Goal: Transaction & Acquisition: Purchase product/service

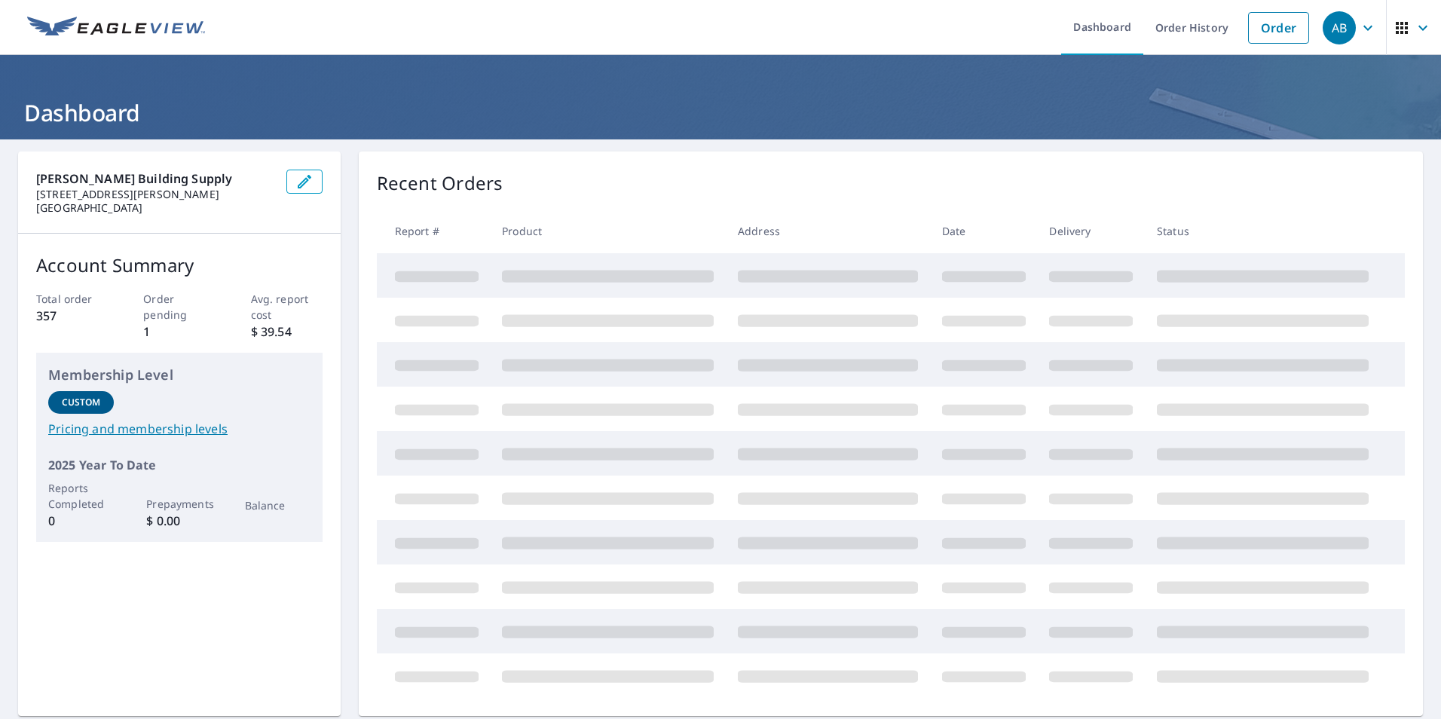
click at [1323, 30] on div "AB" at bounding box center [1339, 27] width 33 height 33
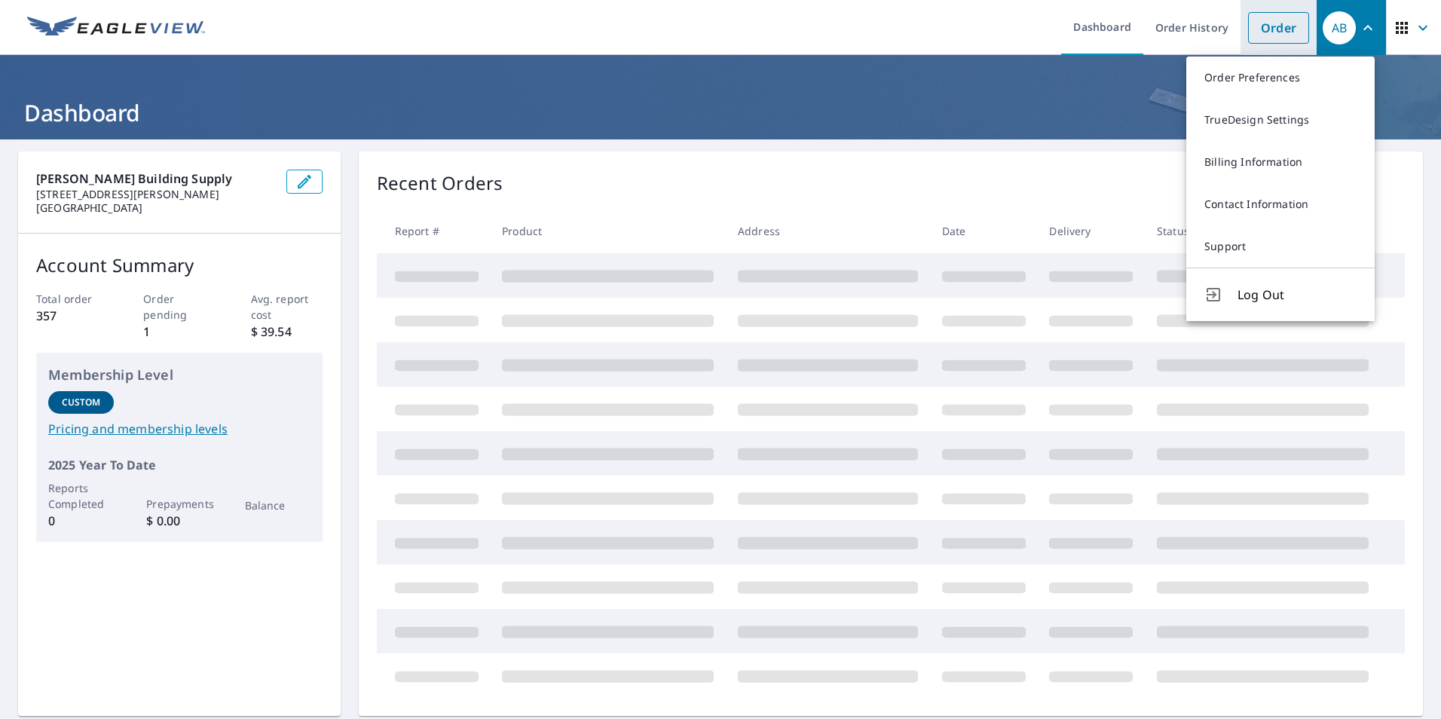
click at [1280, 32] on link "Order" at bounding box center [1278, 28] width 61 height 32
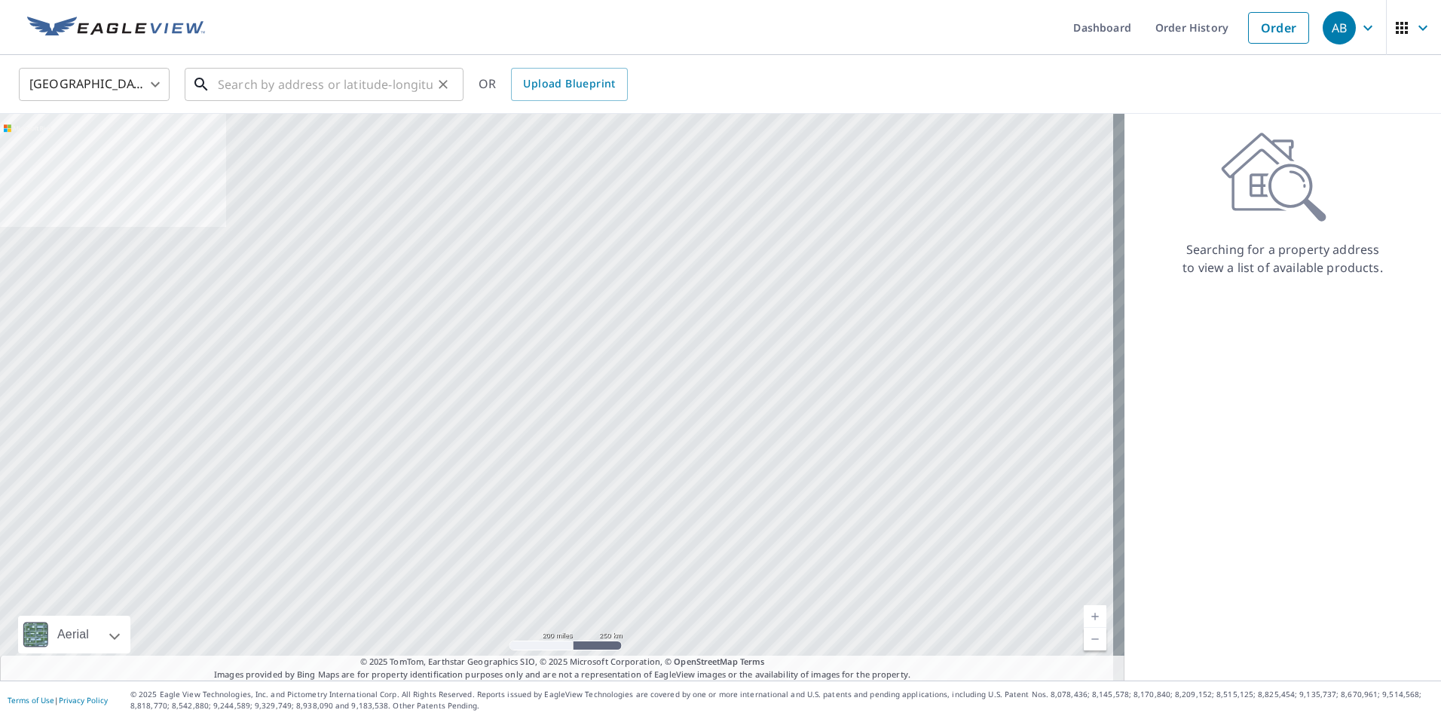
click at [369, 90] on input "text" at bounding box center [325, 84] width 215 height 42
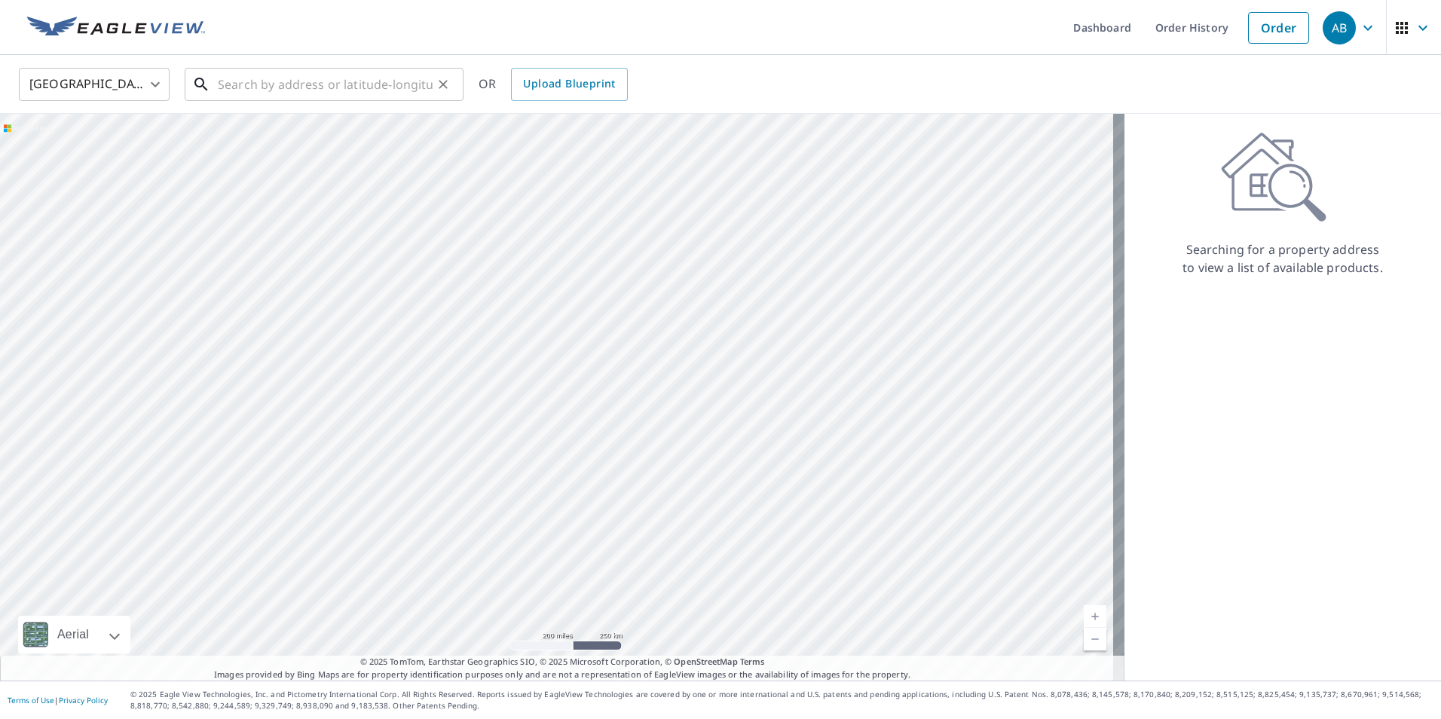
click at [339, 74] on input "text" at bounding box center [325, 84] width 215 height 42
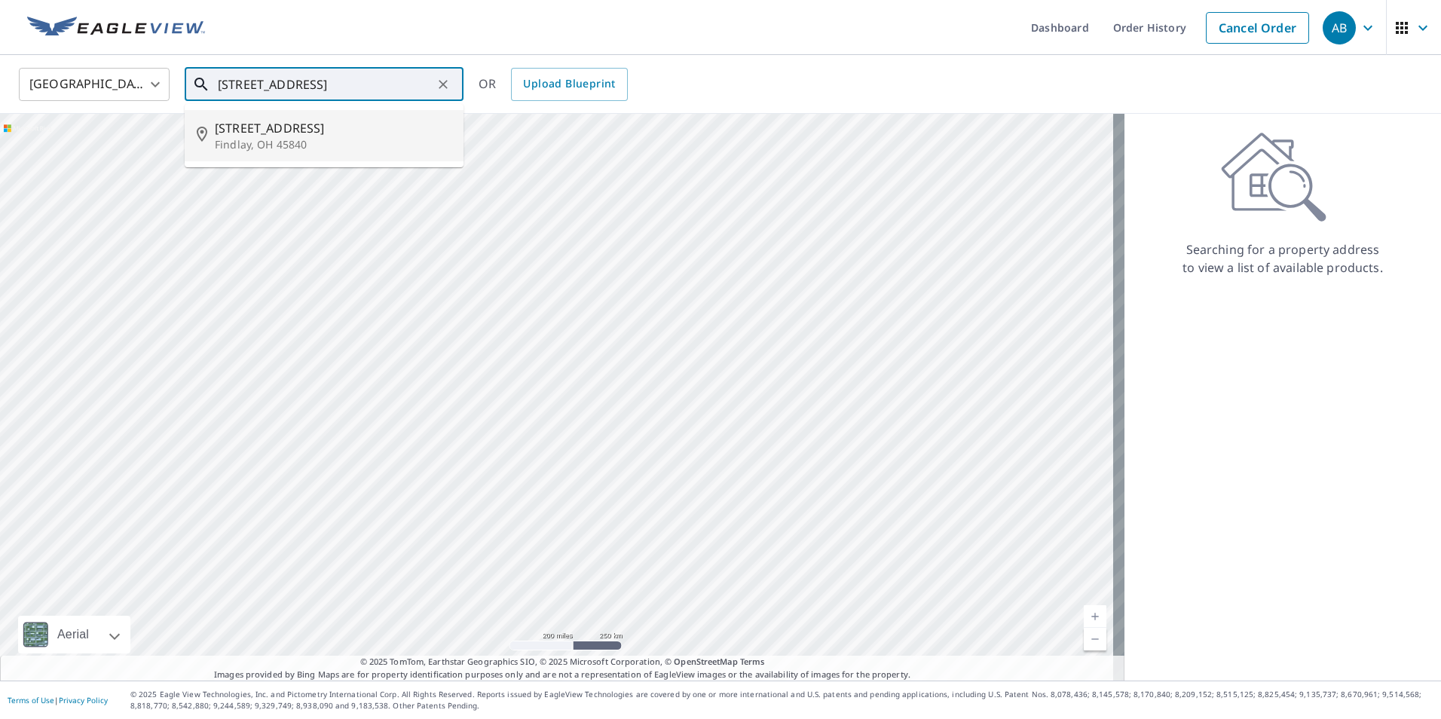
click at [315, 134] on span "[STREET_ADDRESS]" at bounding box center [333, 128] width 237 height 18
type input "[STREET_ADDRESS][PERSON_NAME]"
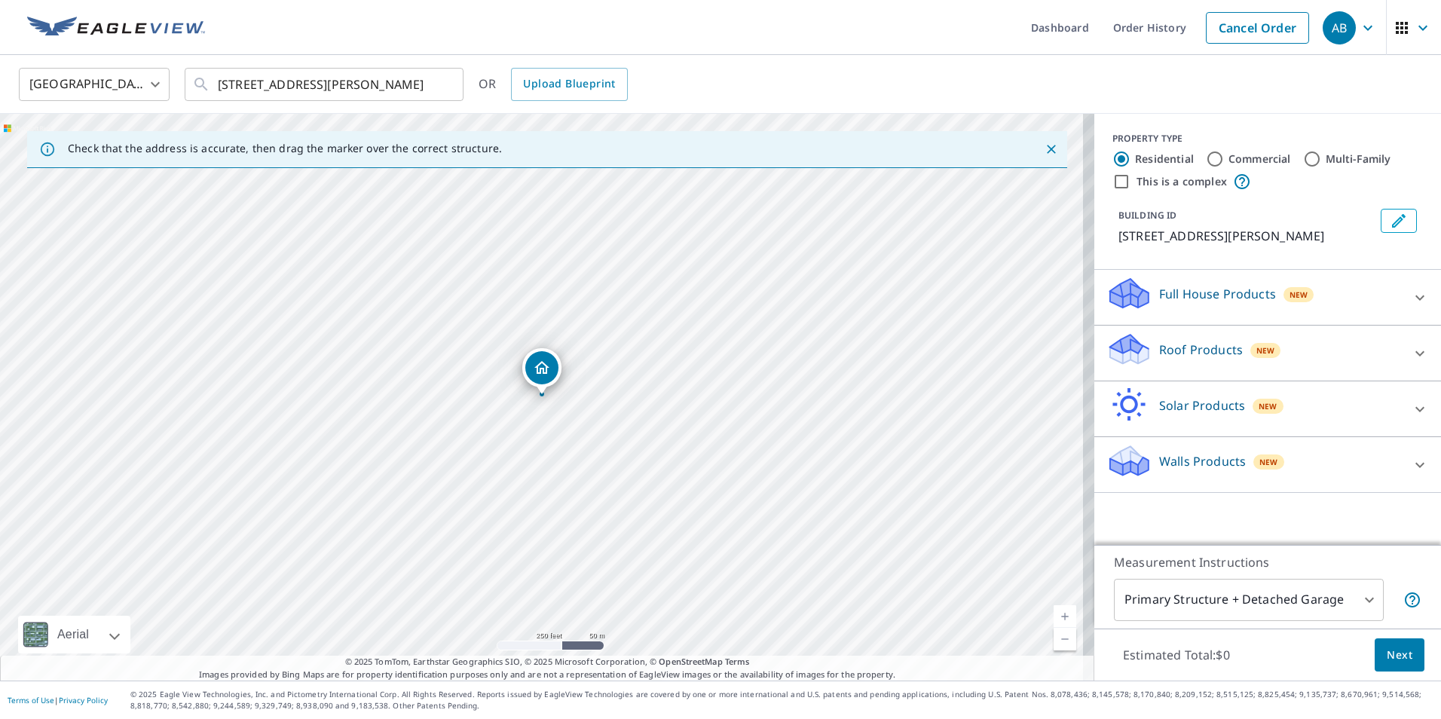
click at [1416, 353] on icon at bounding box center [1420, 352] width 9 height 5
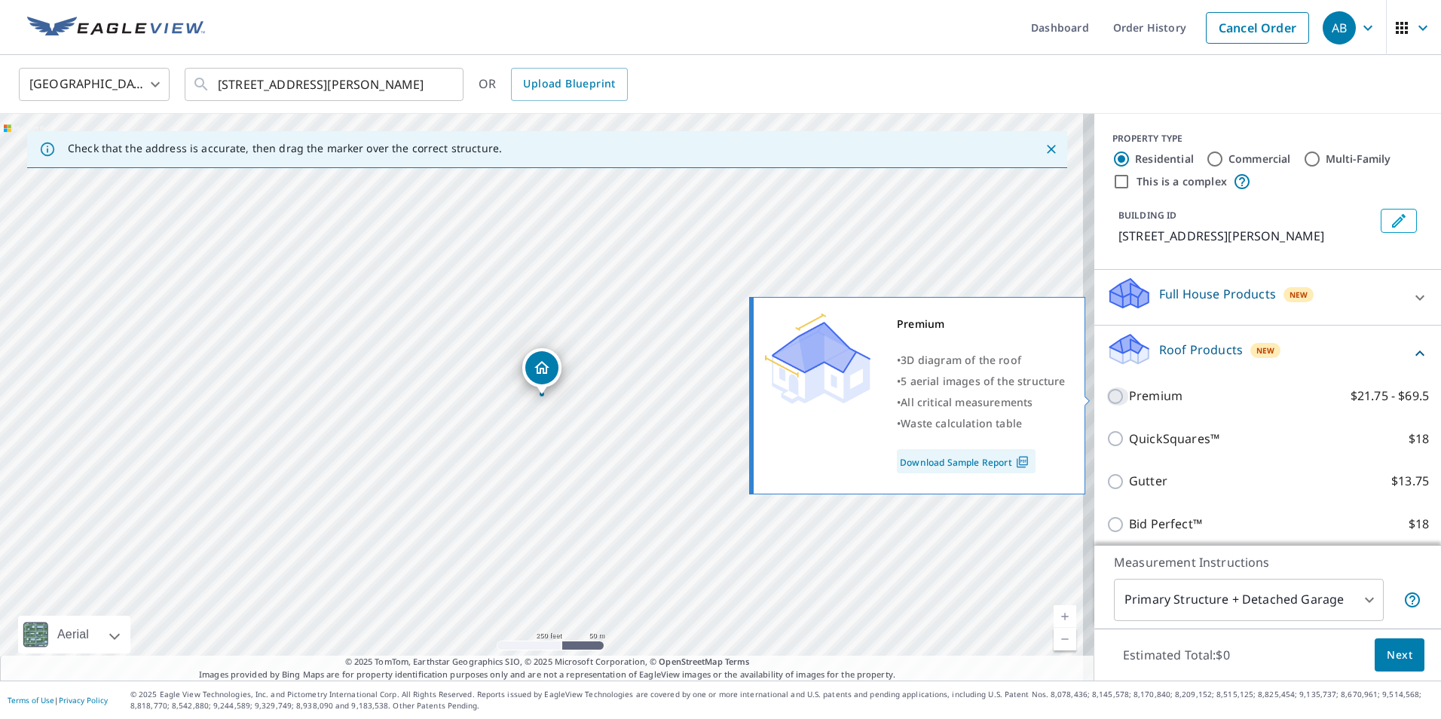
click at [1107, 396] on input "Premium $21.75 - $69.5" at bounding box center [1118, 396] width 23 height 18
checkbox input "true"
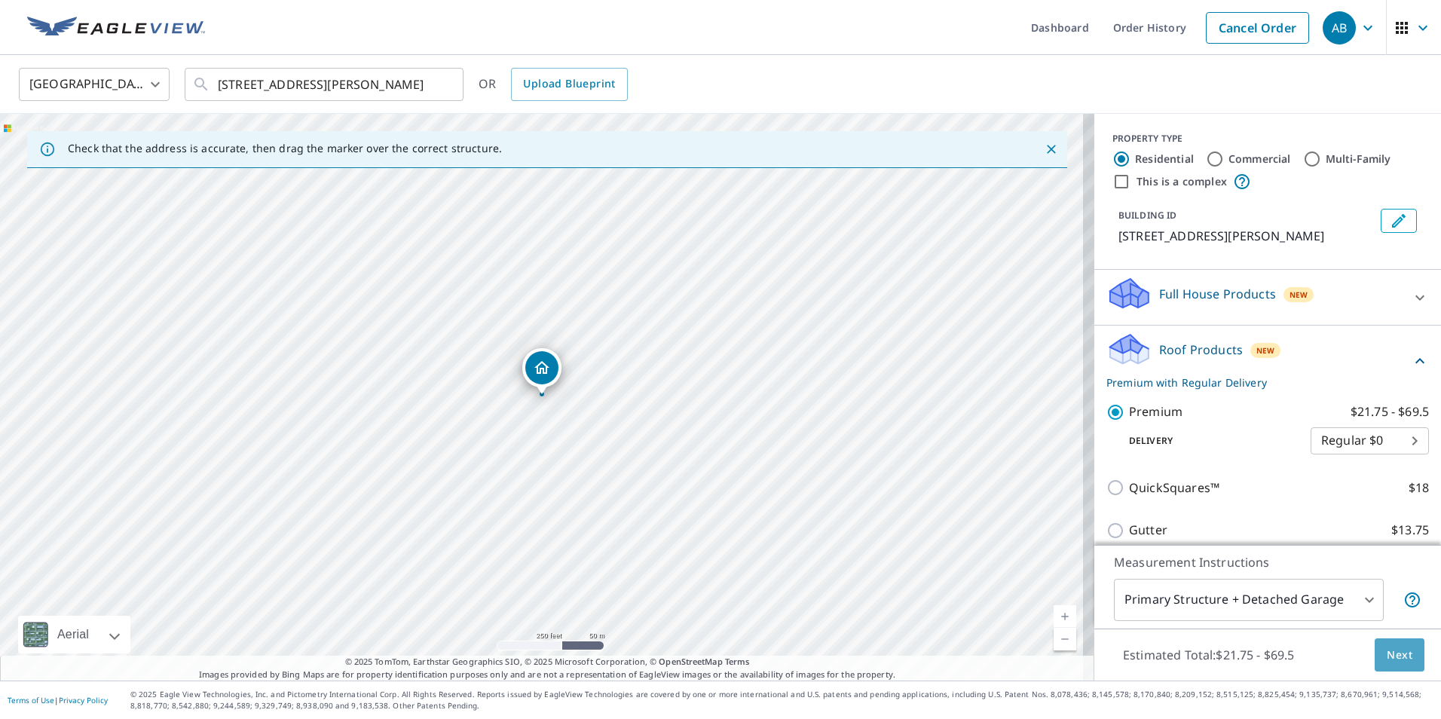
click at [1388, 660] on span "Next" at bounding box center [1400, 655] width 26 height 19
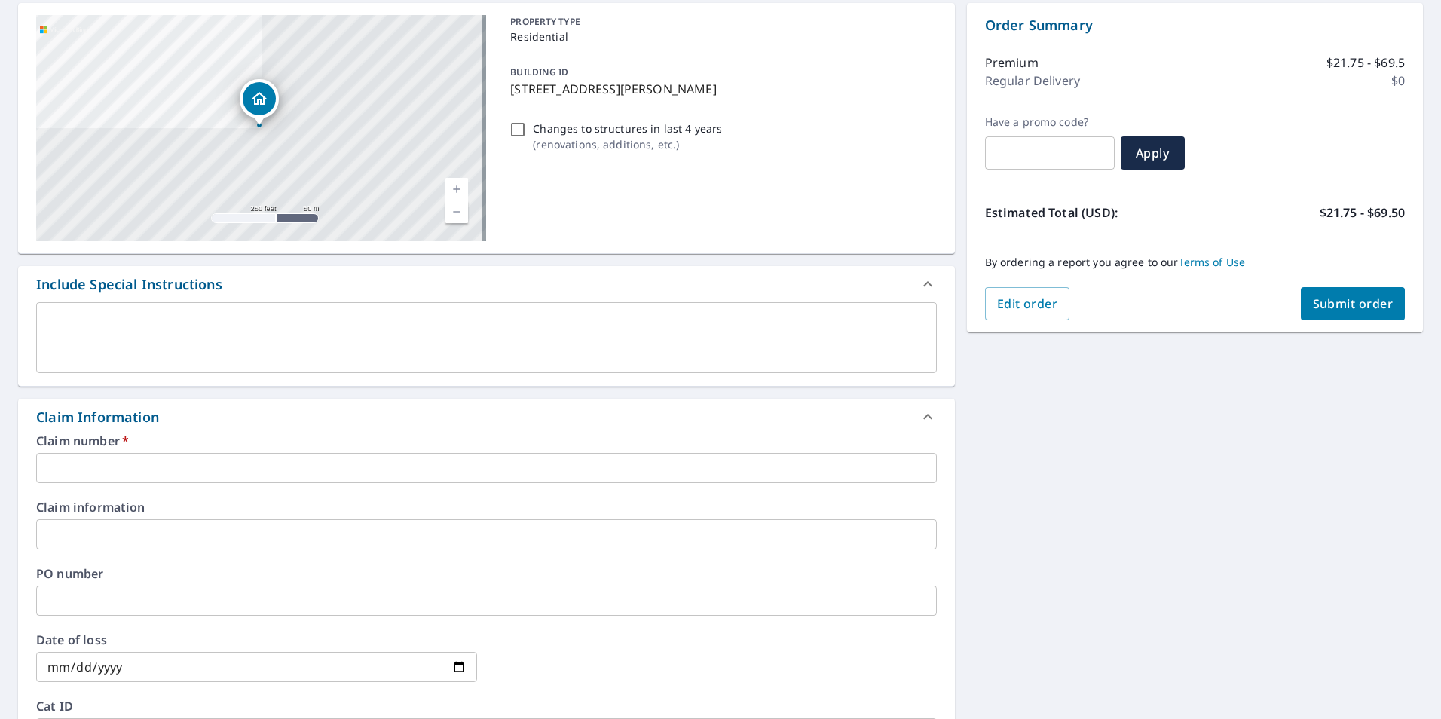
scroll to position [151, 0]
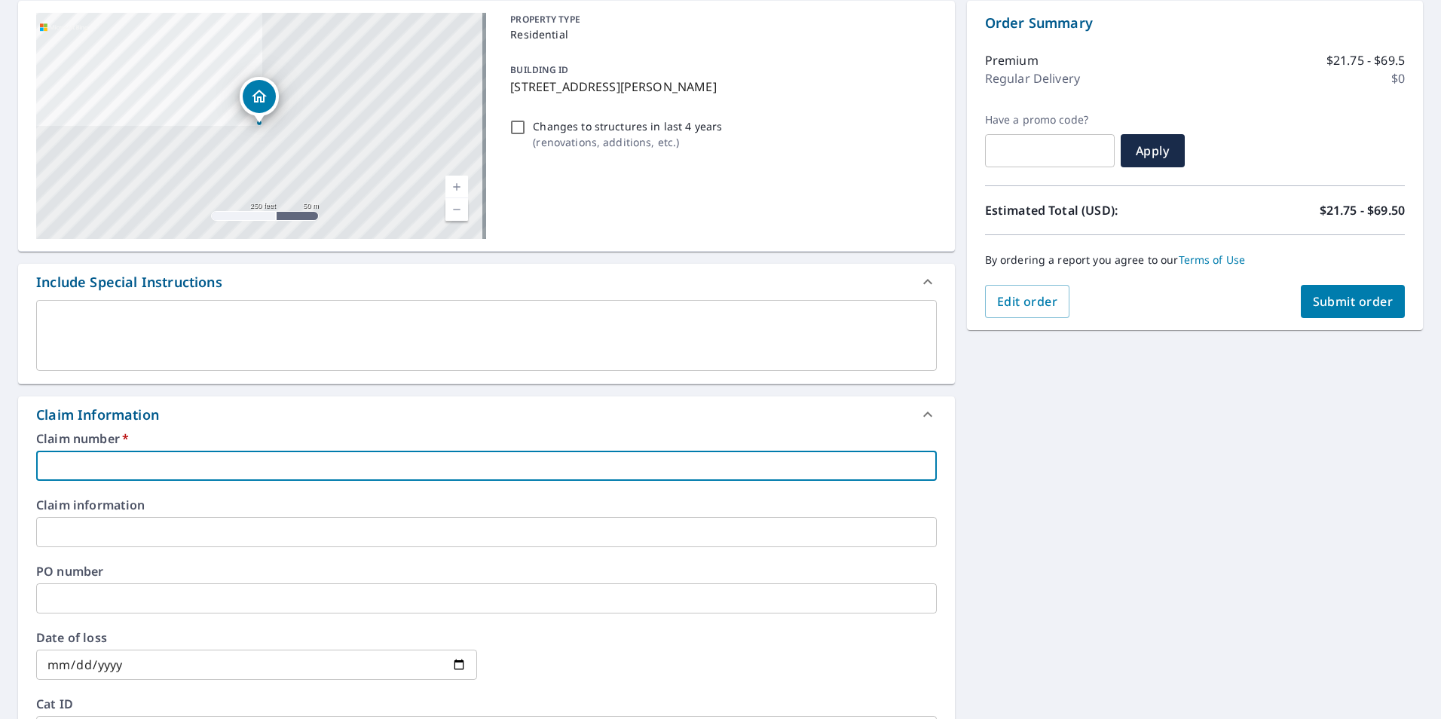
paste input "7890297"
type input "7890297"
checkbox input "true"
type input "7890297"
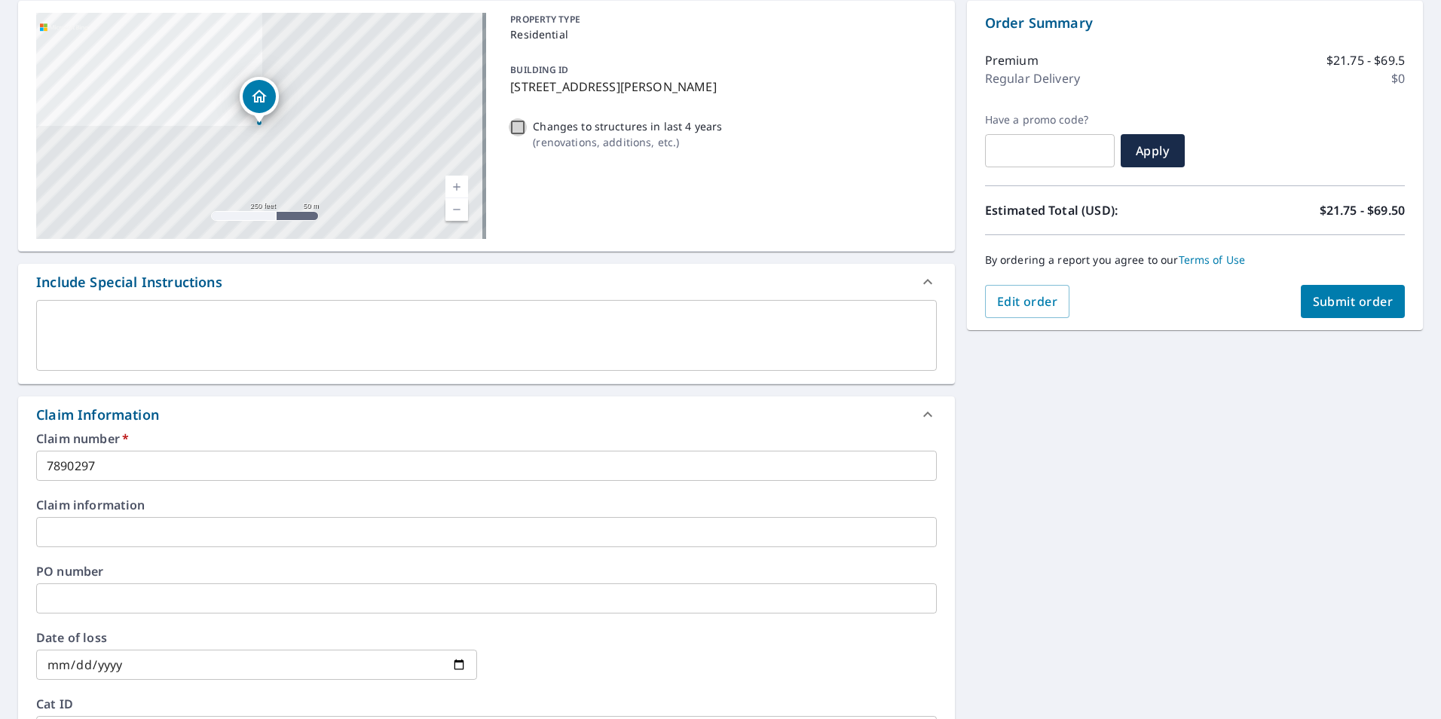
click at [512, 126] on input "Changes to structures in last 4 years ( renovations, additions, etc. )" at bounding box center [518, 127] width 18 height 18
checkbox input "true"
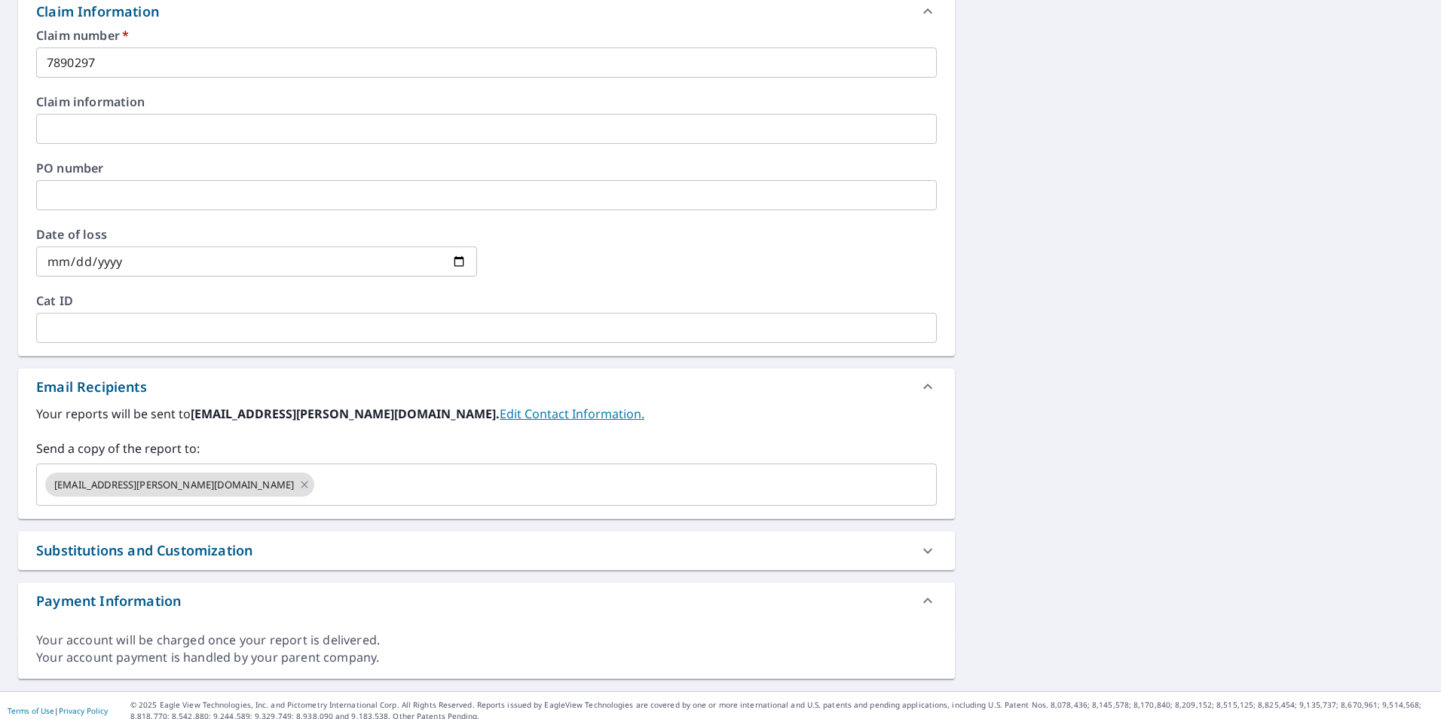
scroll to position [565, 0]
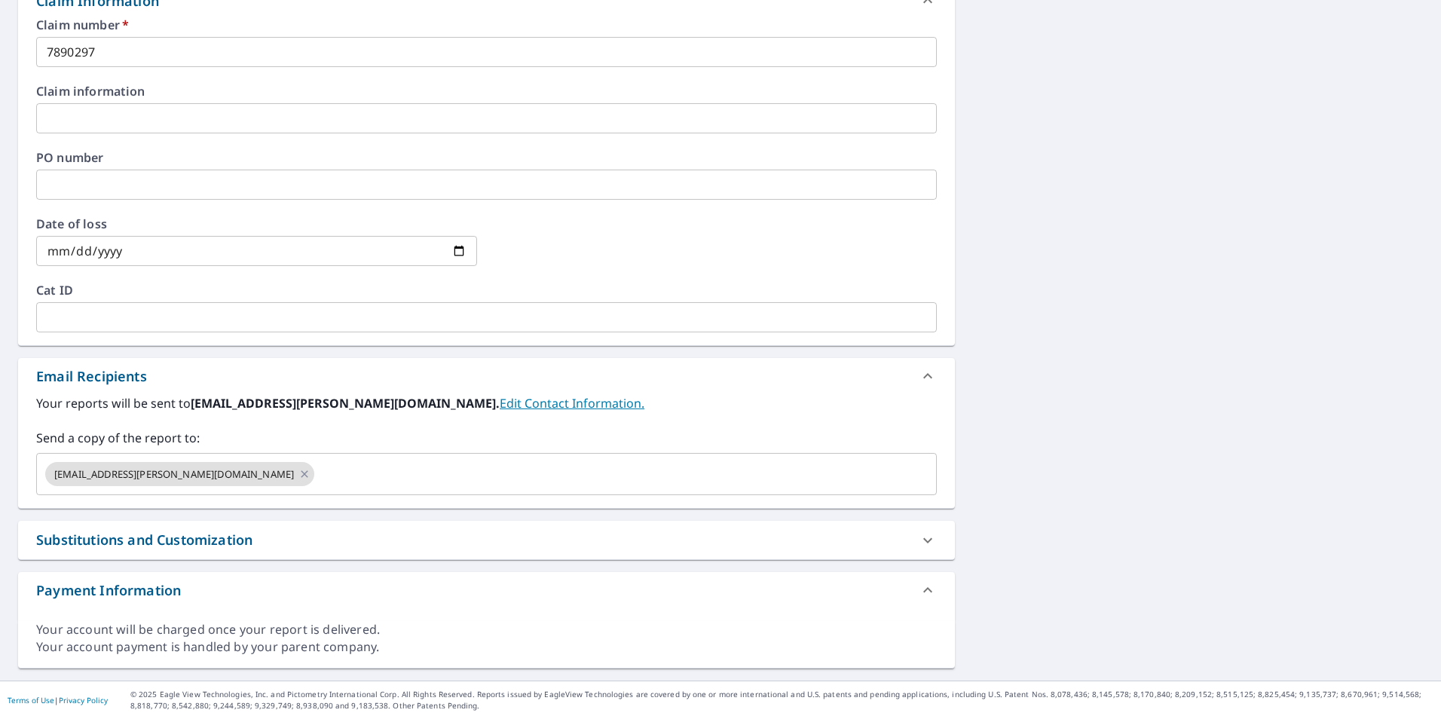
click at [227, 538] on div "Substitutions and Customization" at bounding box center [144, 540] width 216 height 20
checkbox input "true"
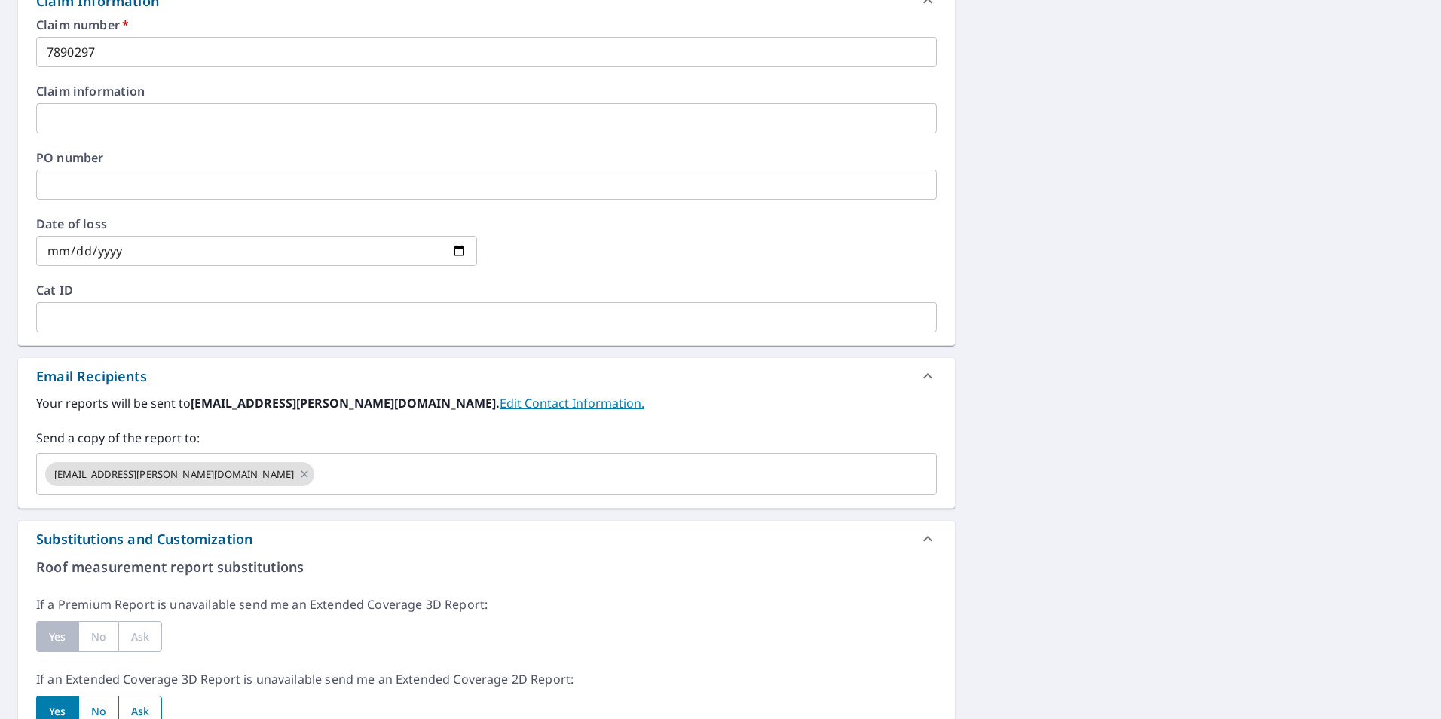
scroll to position [941, 0]
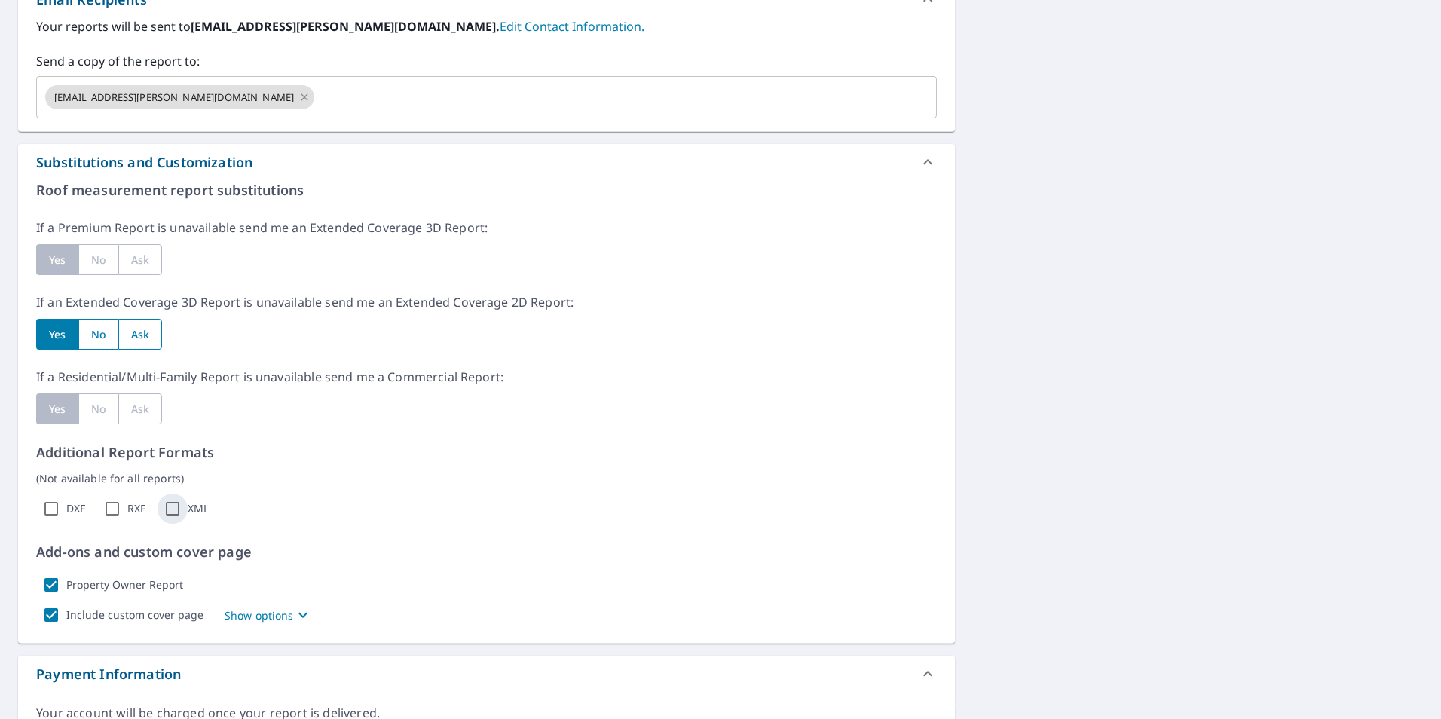
click at [176, 510] on input "XML" at bounding box center [173, 509] width 30 height 30
checkbox input "true"
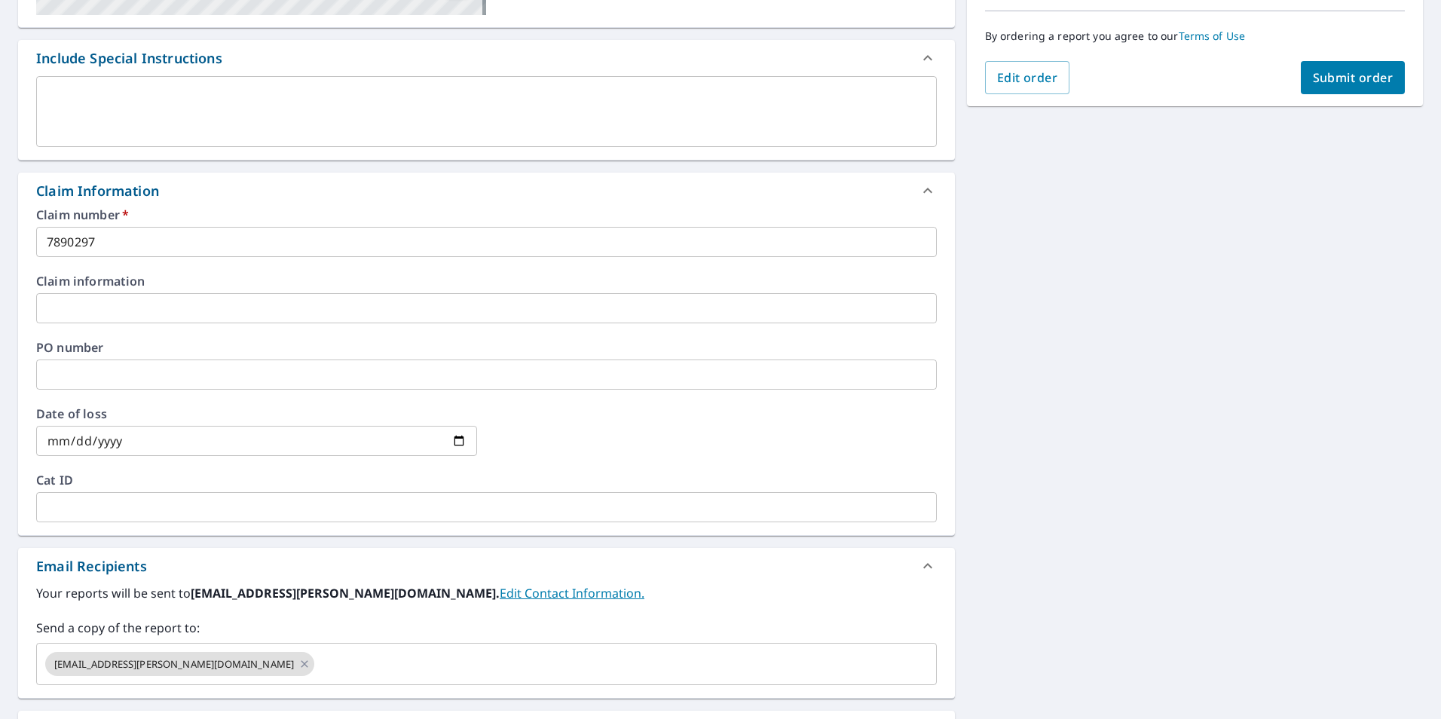
scroll to position [0, 0]
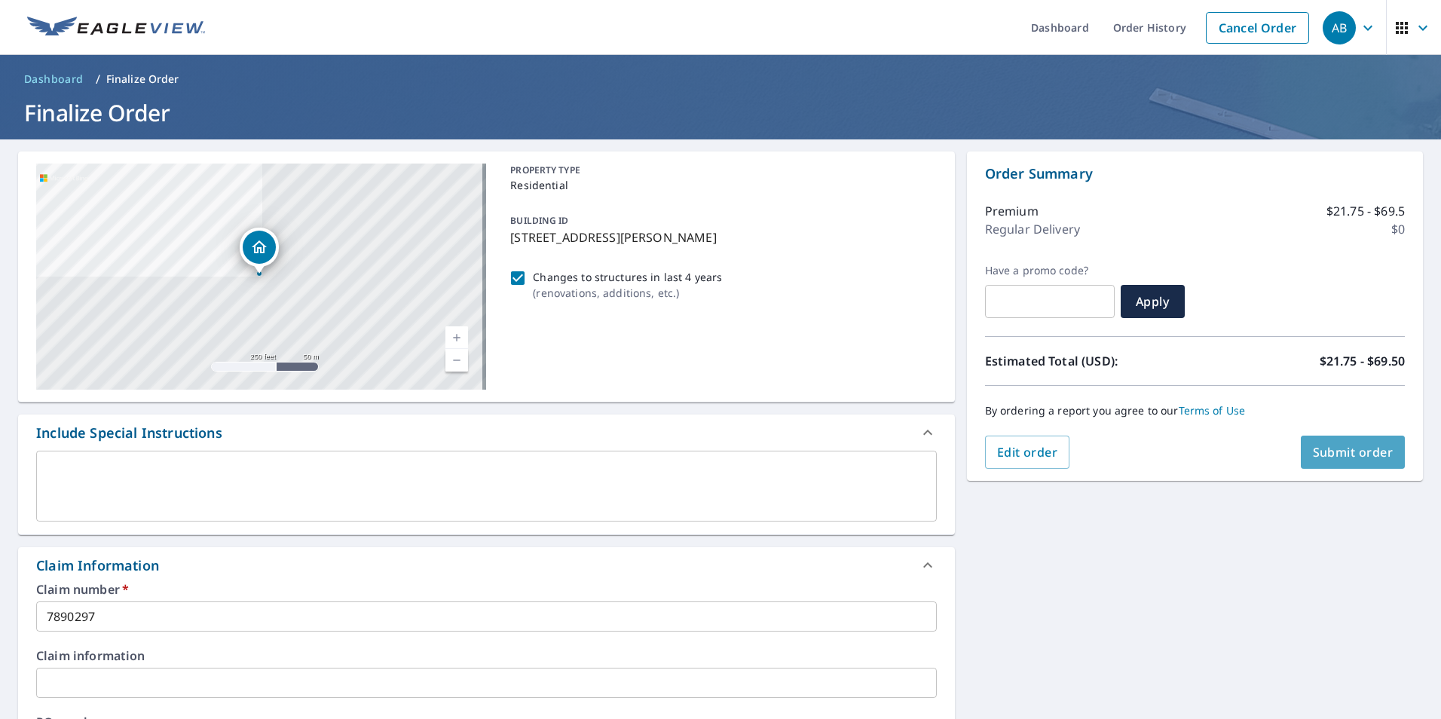
click at [1334, 461] on button "Submit order" at bounding box center [1353, 452] width 105 height 33
checkbox input "true"
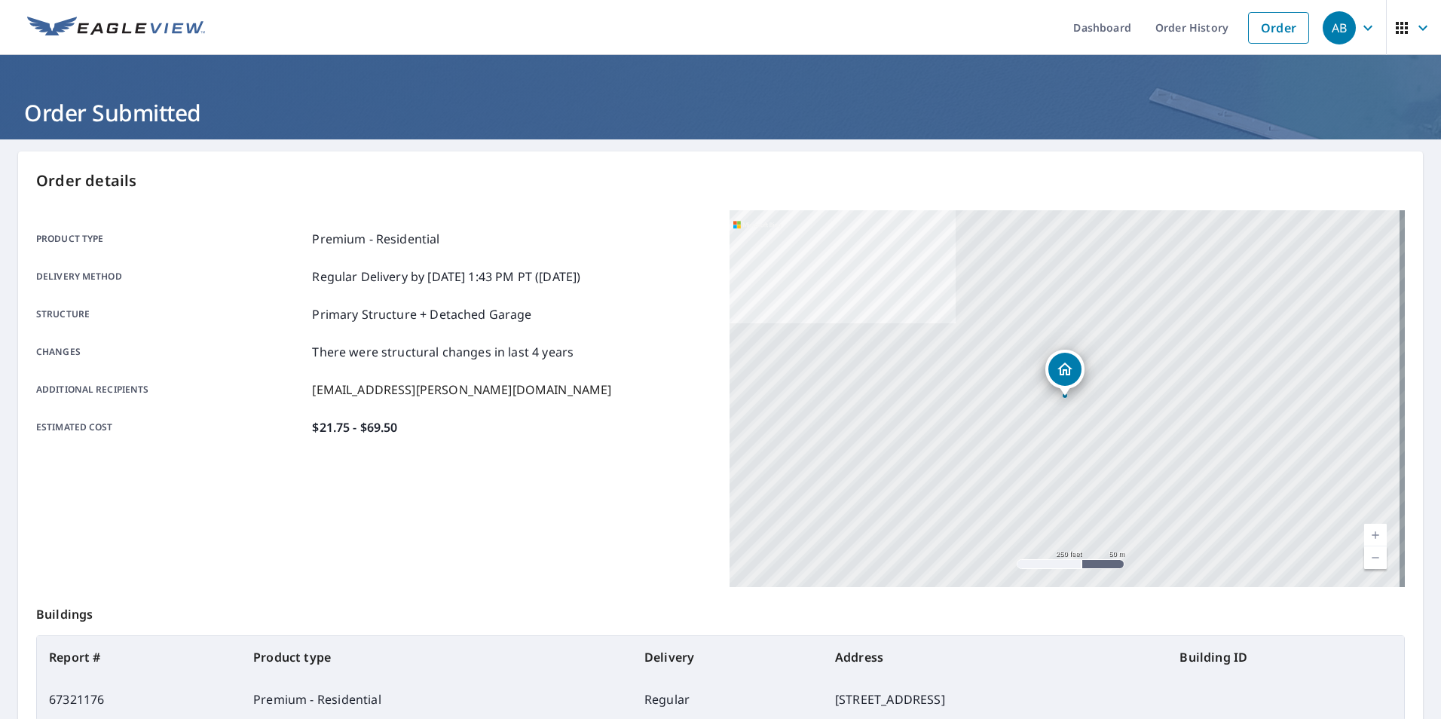
drag, startPoint x: 1164, startPoint y: 31, endPoint x: 1174, endPoint y: 60, distance: 31.0
click at [1164, 31] on link "Order History" at bounding box center [1191, 27] width 97 height 55
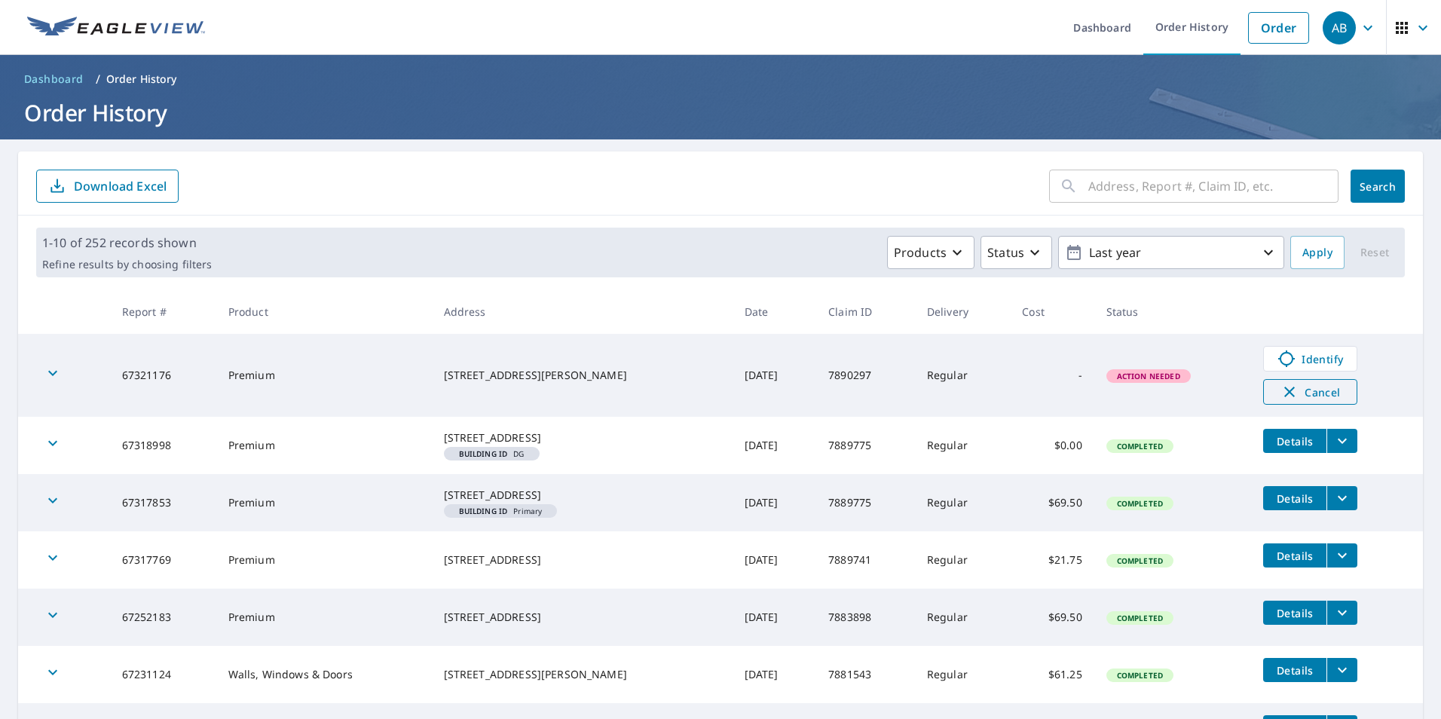
click at [1284, 389] on icon "button" at bounding box center [1289, 392] width 11 height 11
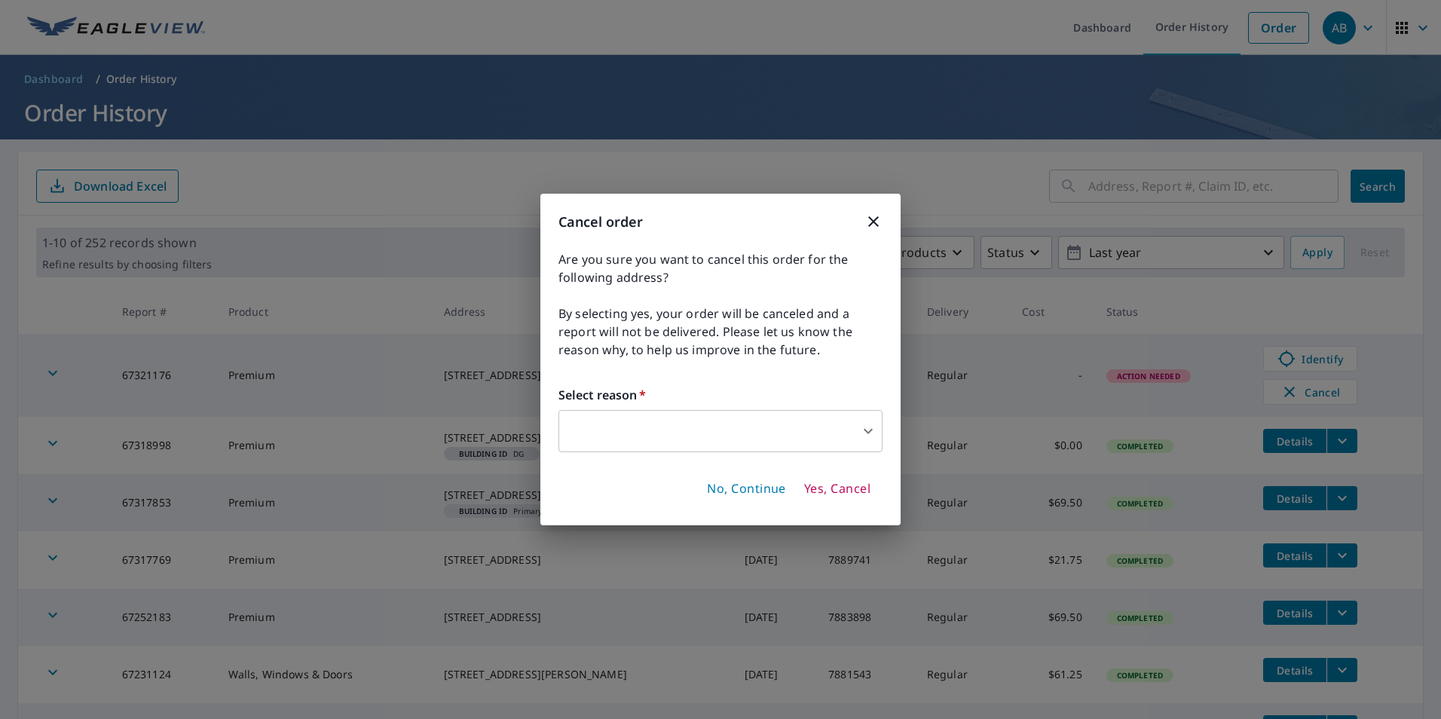
click at [720, 425] on body "AB AB Dashboard Order History Order AB Dashboard / Order History Order History …" at bounding box center [720, 359] width 1441 height 719
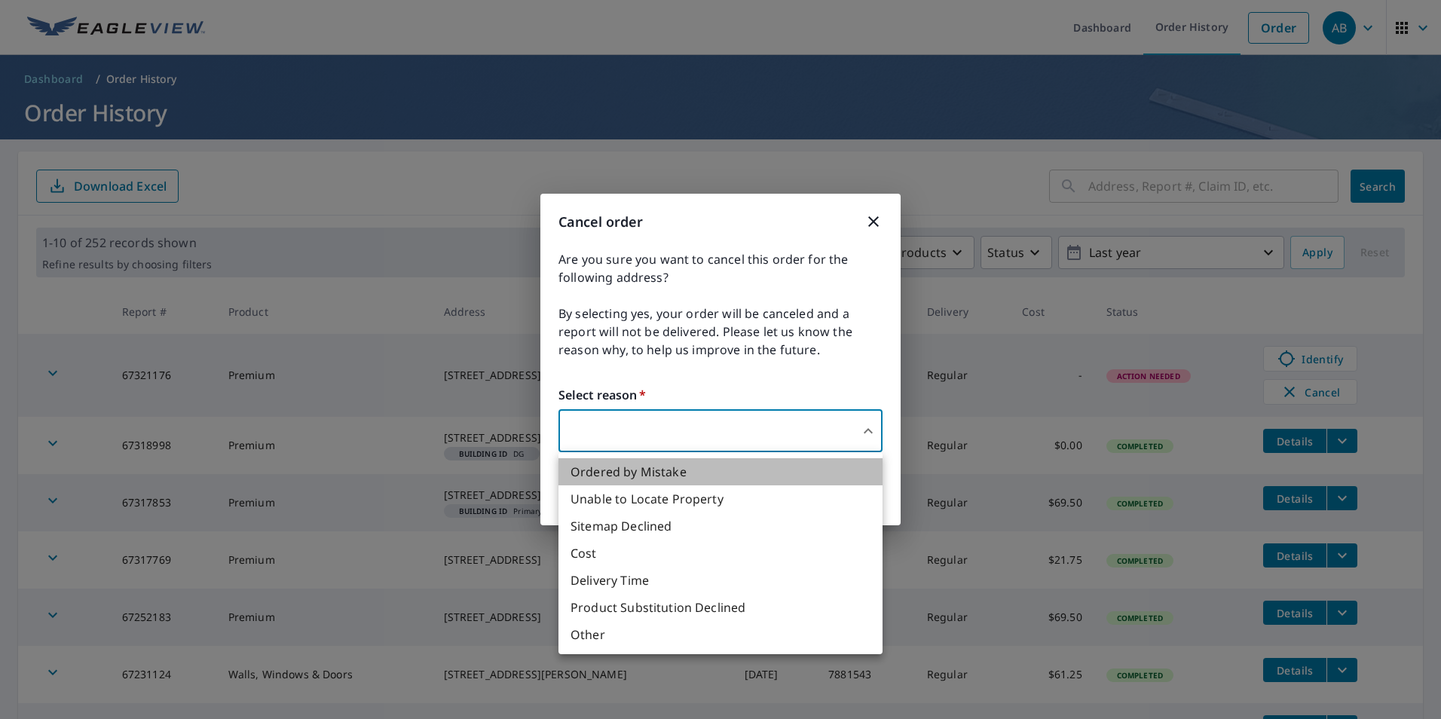
drag, startPoint x: 747, startPoint y: 475, endPoint x: 799, endPoint y: 468, distance: 52.4
click at [748, 475] on li "Ordered by Mistake" at bounding box center [721, 471] width 324 height 27
type input "30"
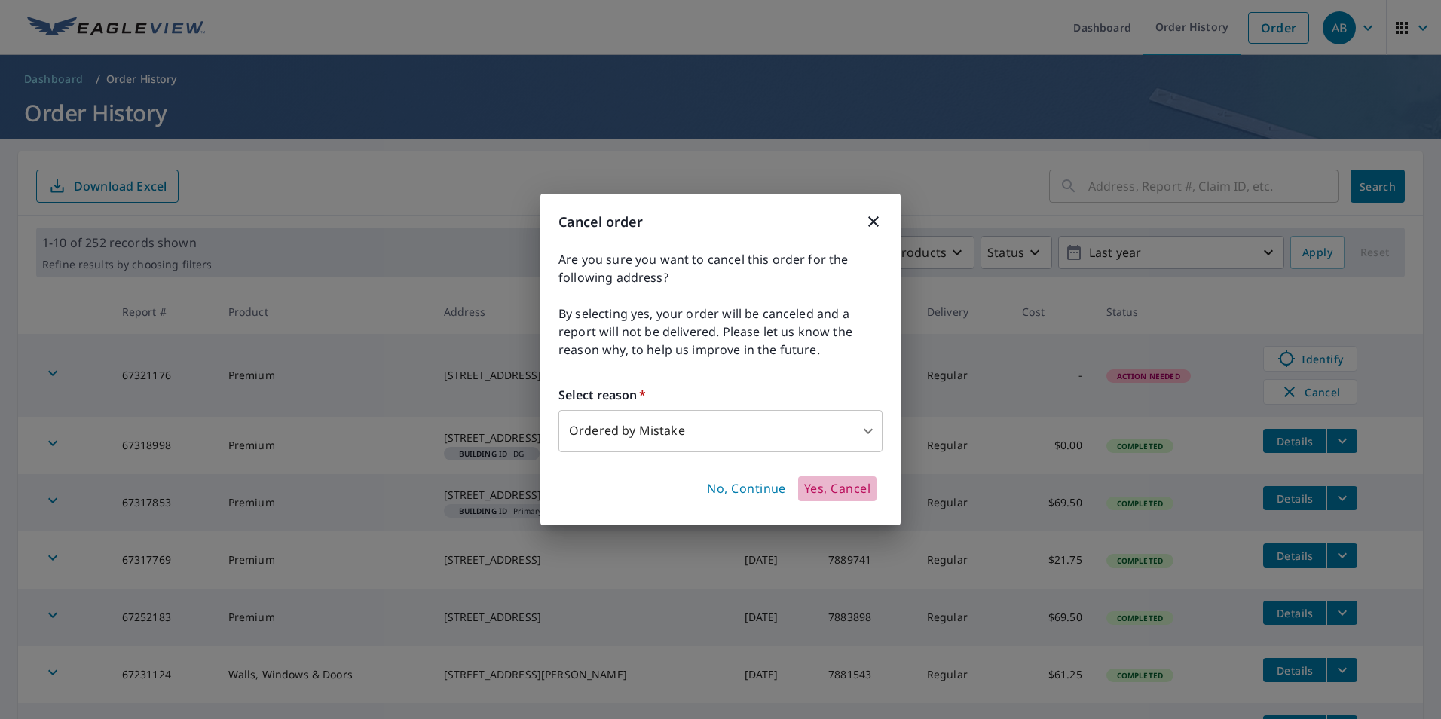
click at [854, 489] on span "Yes, Cancel" at bounding box center [837, 489] width 66 height 17
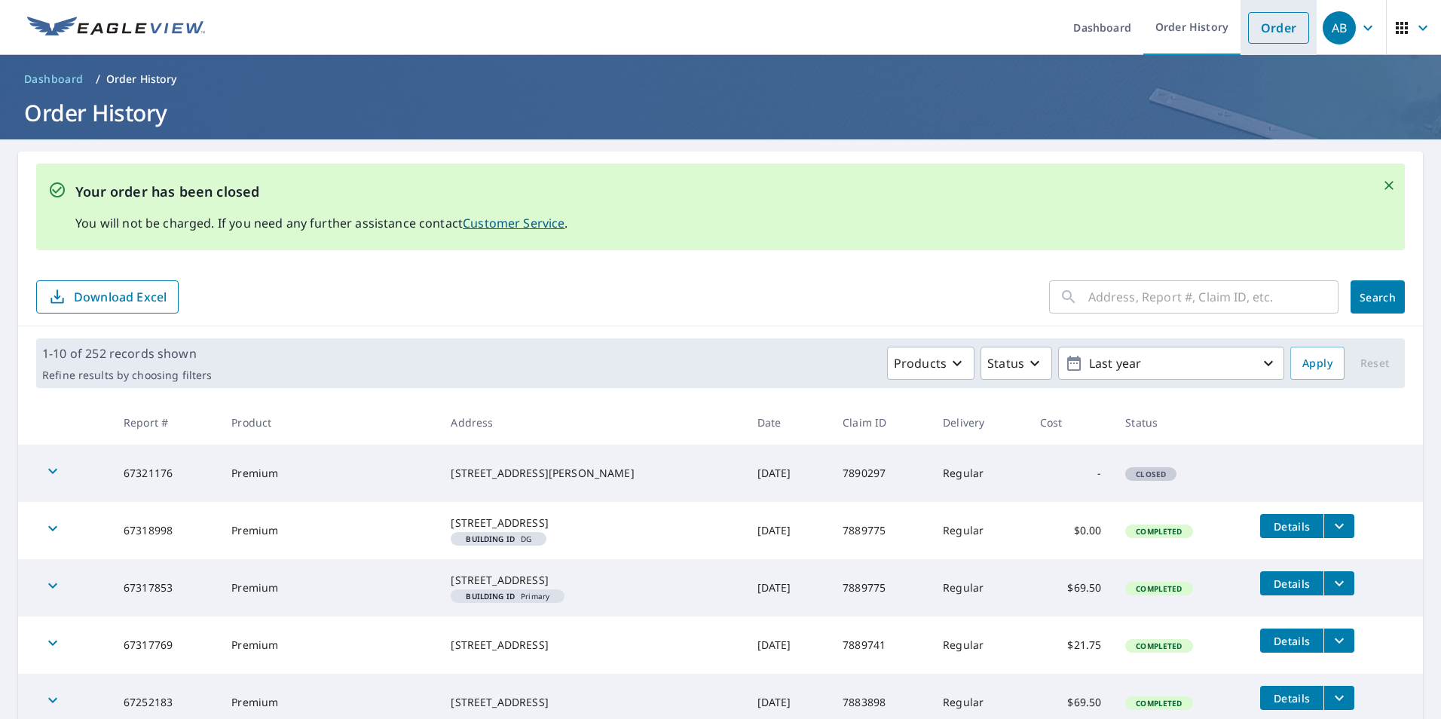
click at [1271, 35] on link "Order" at bounding box center [1278, 28] width 61 height 32
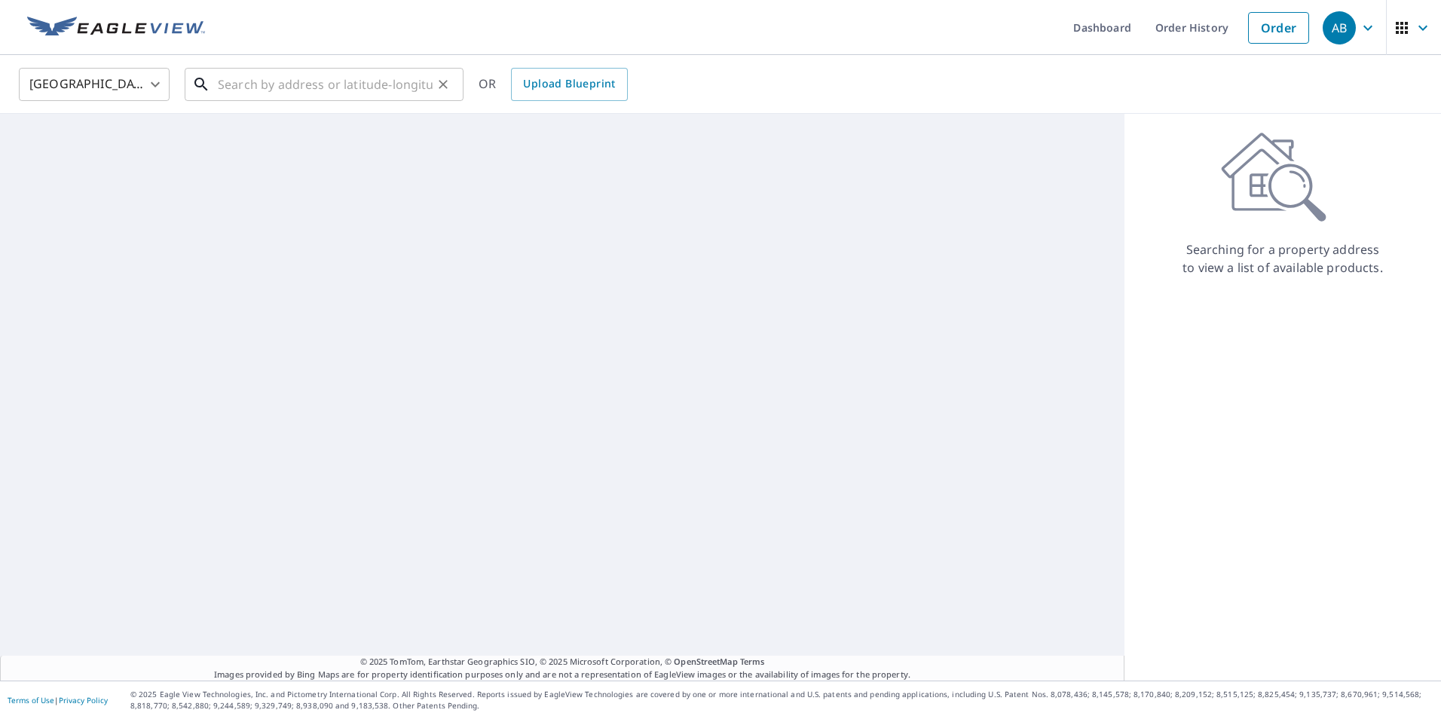
click at [380, 80] on input "text" at bounding box center [325, 84] width 215 height 42
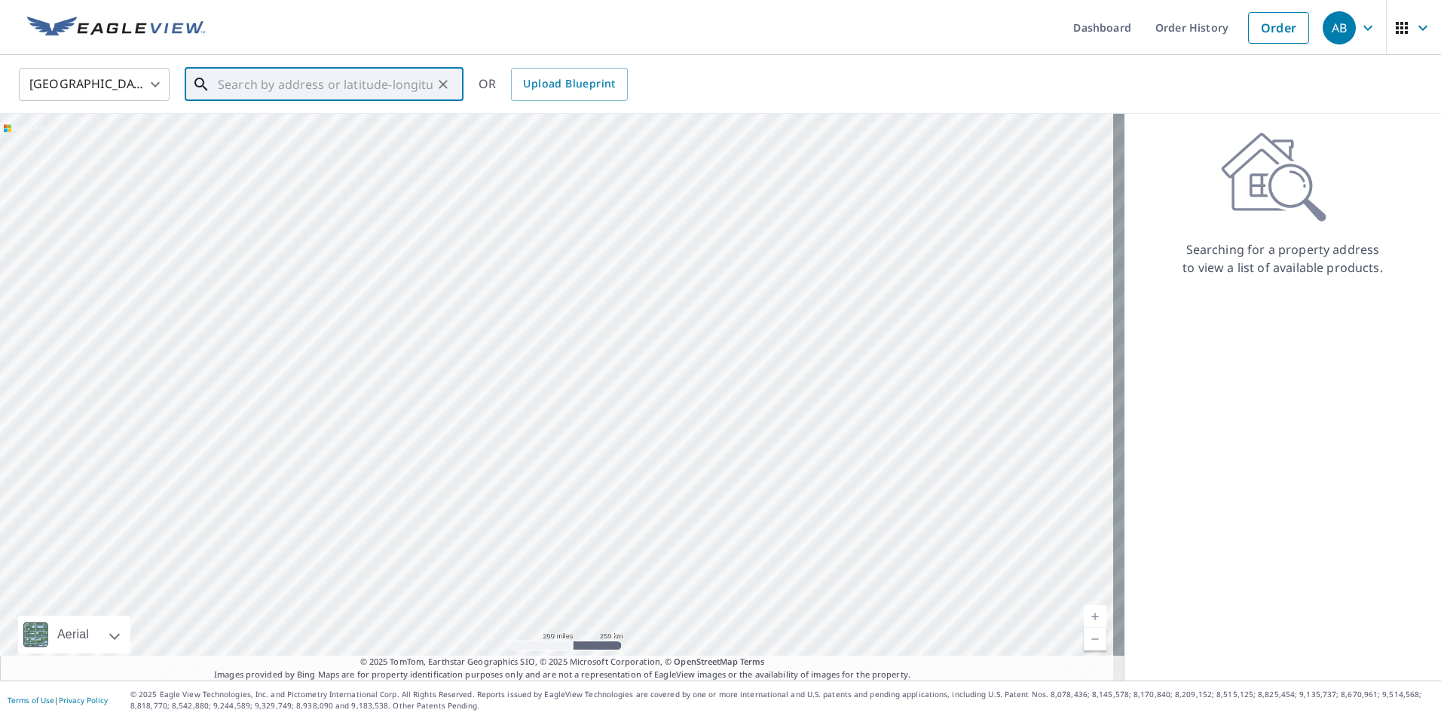
type input "1"
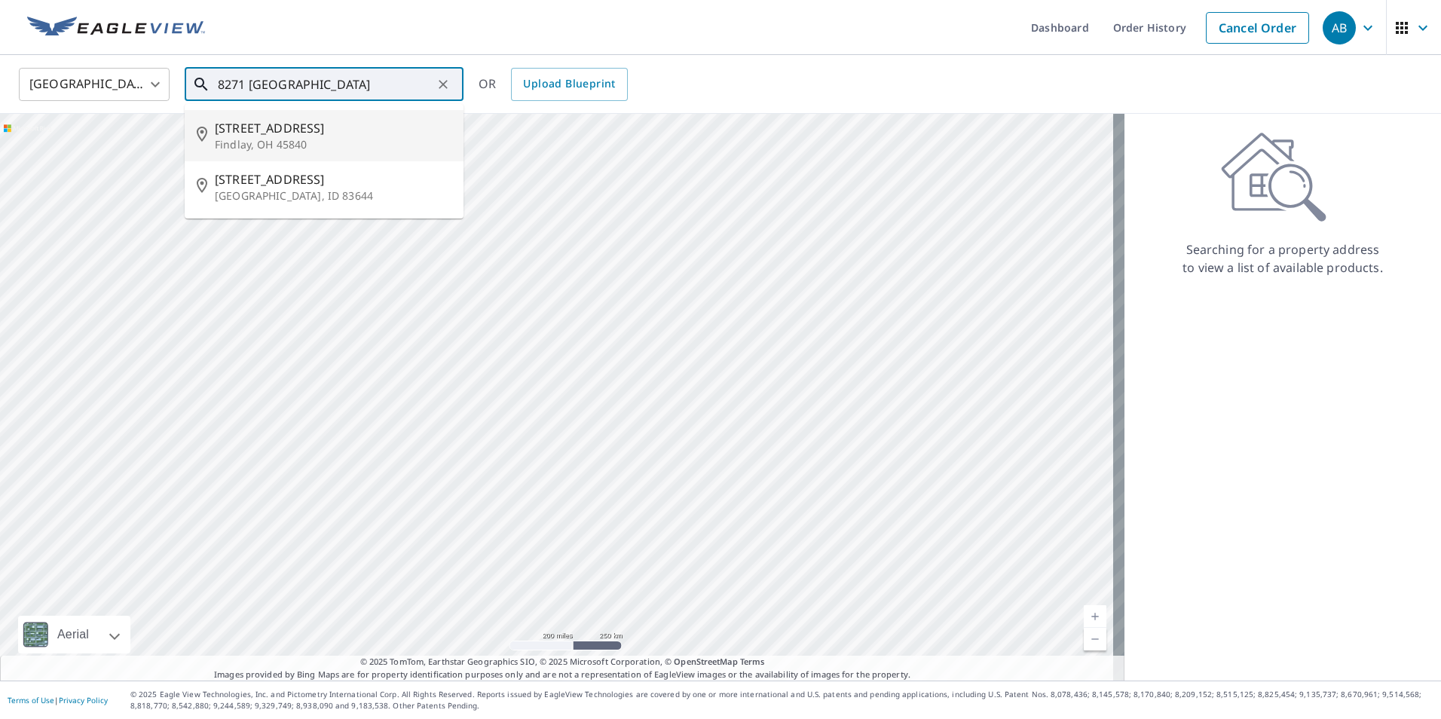
click at [293, 143] on p "Findlay, OH 45840" at bounding box center [333, 144] width 237 height 15
type input "[STREET_ADDRESS][PERSON_NAME]"
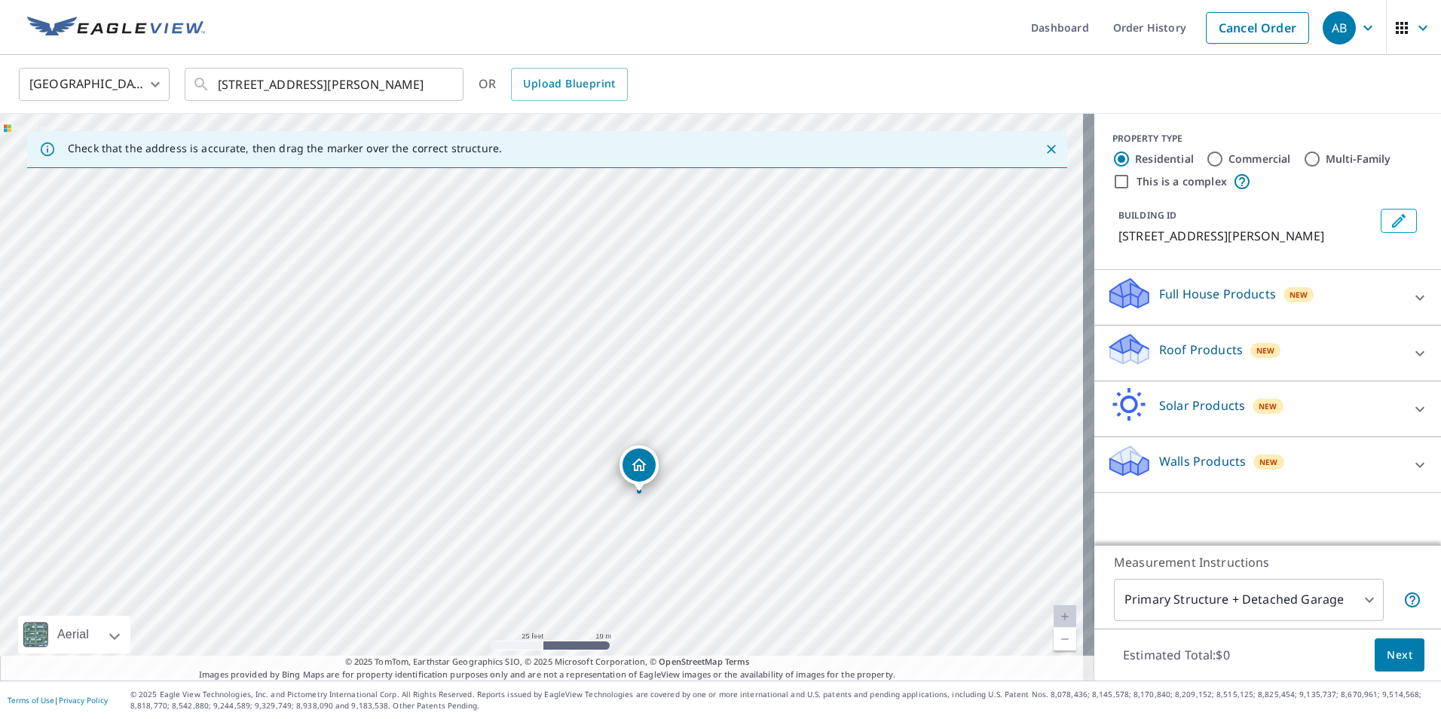
drag, startPoint x: 580, startPoint y: 432, endPoint x: 595, endPoint y: 447, distance: 21.3
click at [595, 447] on div "[STREET_ADDRESS][PERSON_NAME]" at bounding box center [547, 397] width 1094 height 567
drag, startPoint x: 638, startPoint y: 462, endPoint x: 625, endPoint y: 530, distance: 69.2
drag, startPoint x: 727, startPoint y: 291, endPoint x: 737, endPoint y: 508, distance: 217.3
click at [737, 508] on div "[STREET_ADDRESS][PERSON_NAME]" at bounding box center [547, 397] width 1094 height 567
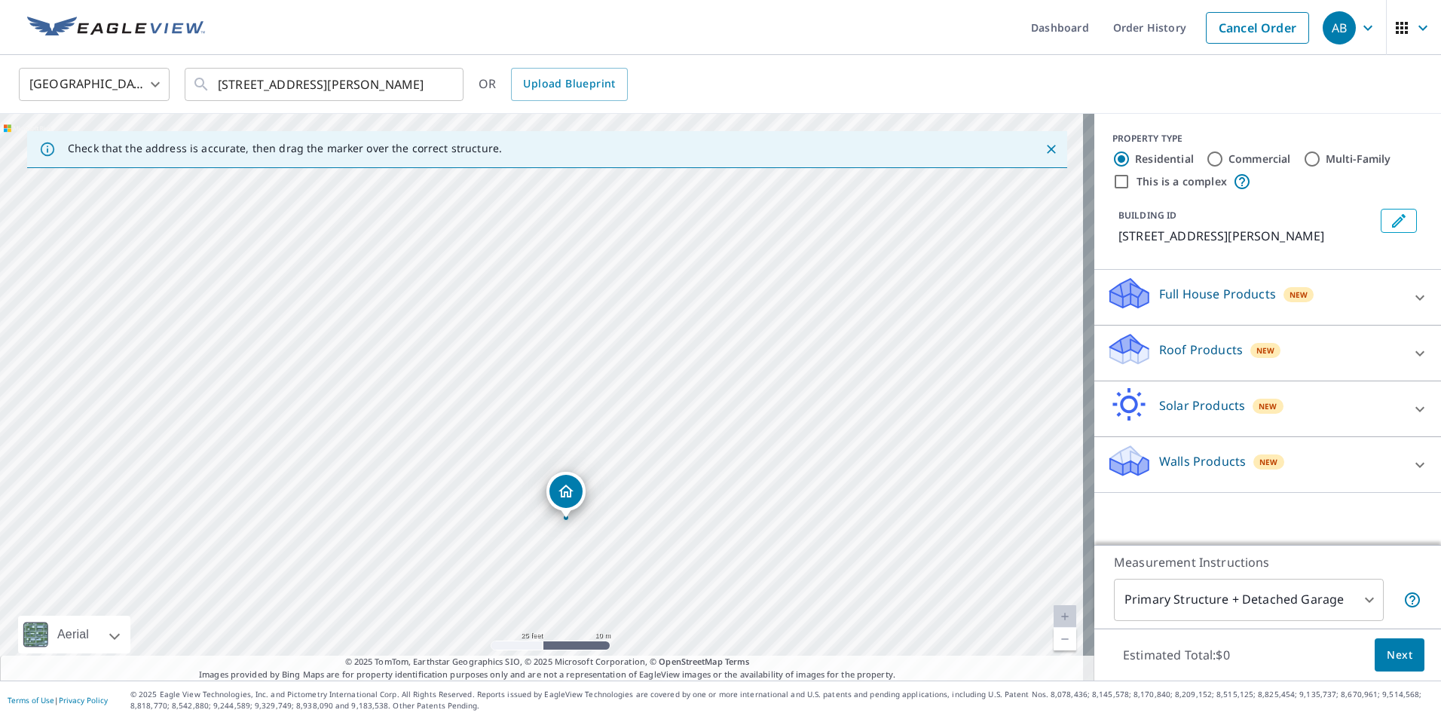
click at [1416, 466] on icon at bounding box center [1420, 464] width 9 height 5
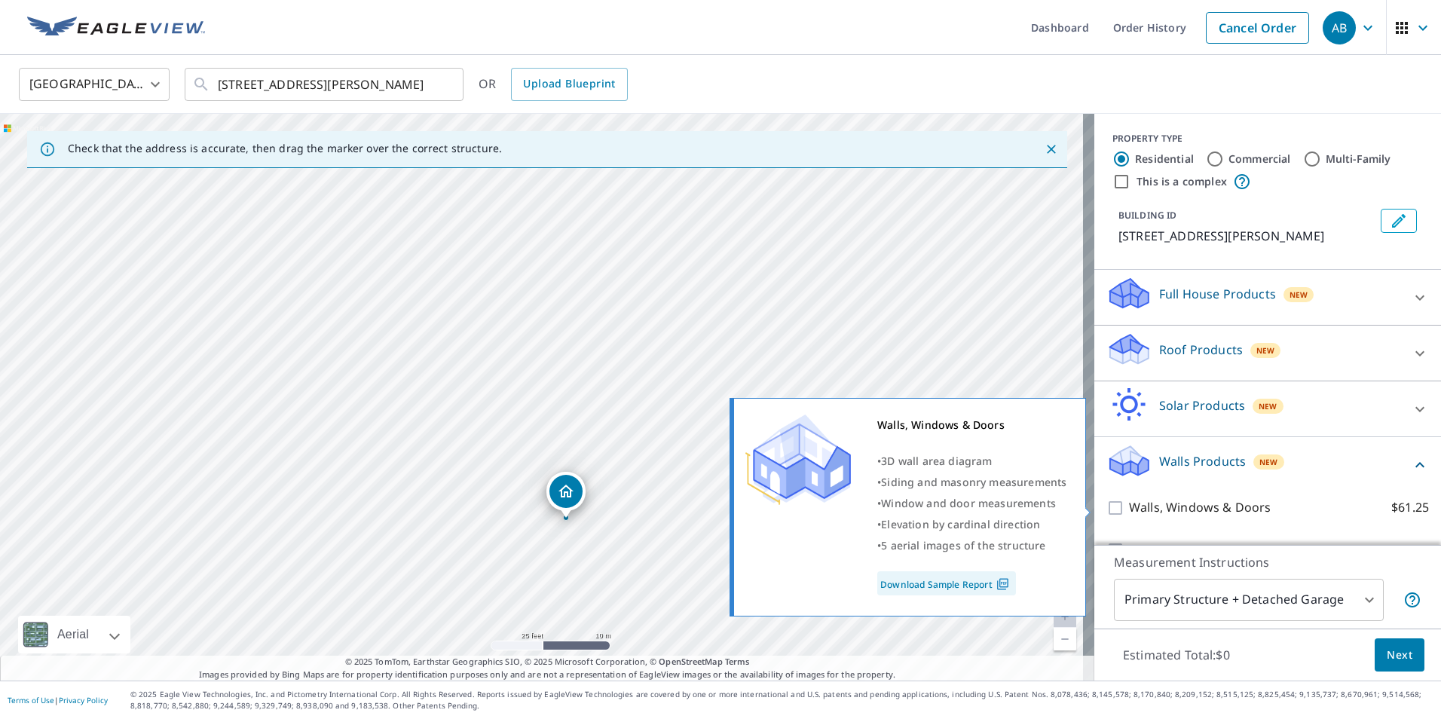
click at [1107, 508] on input "Walls, Windows & Doors $61.25" at bounding box center [1118, 508] width 23 height 18
checkbox input "true"
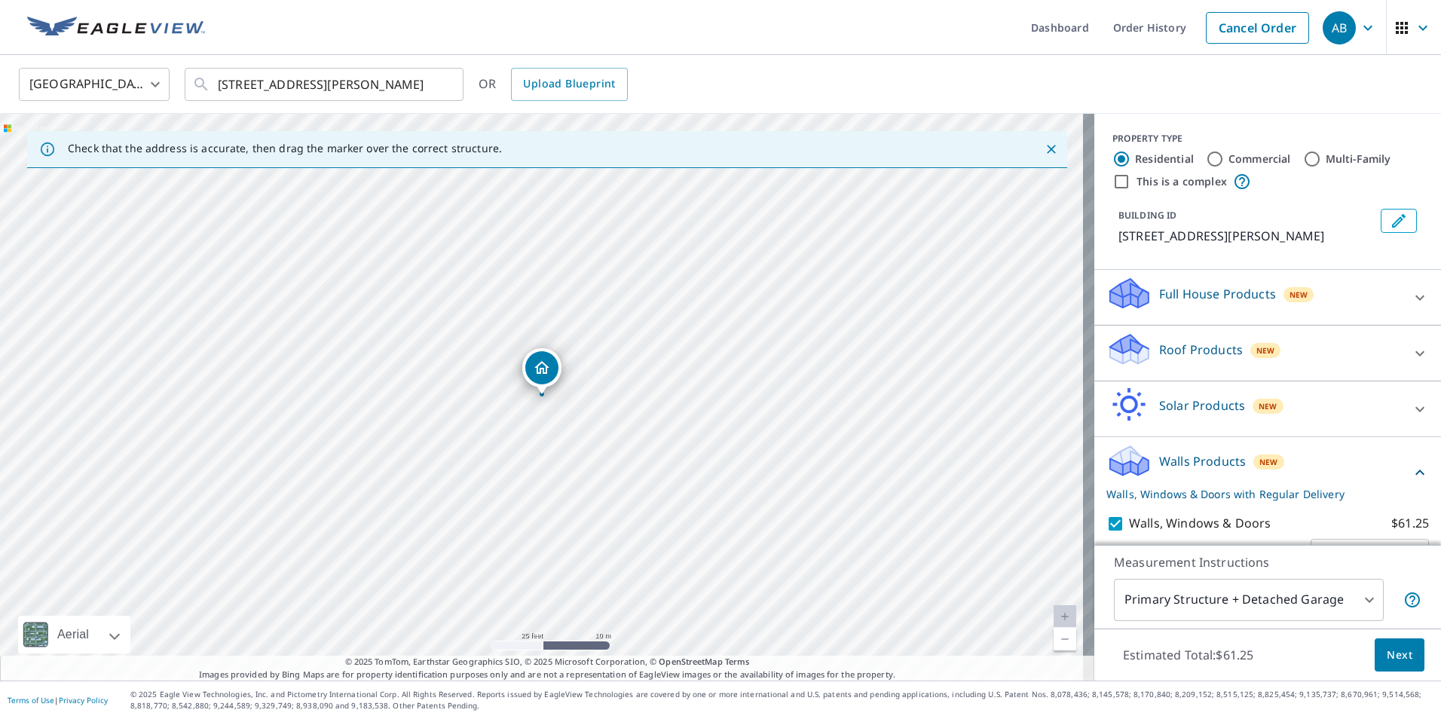
click at [1395, 654] on span "Next" at bounding box center [1400, 655] width 26 height 19
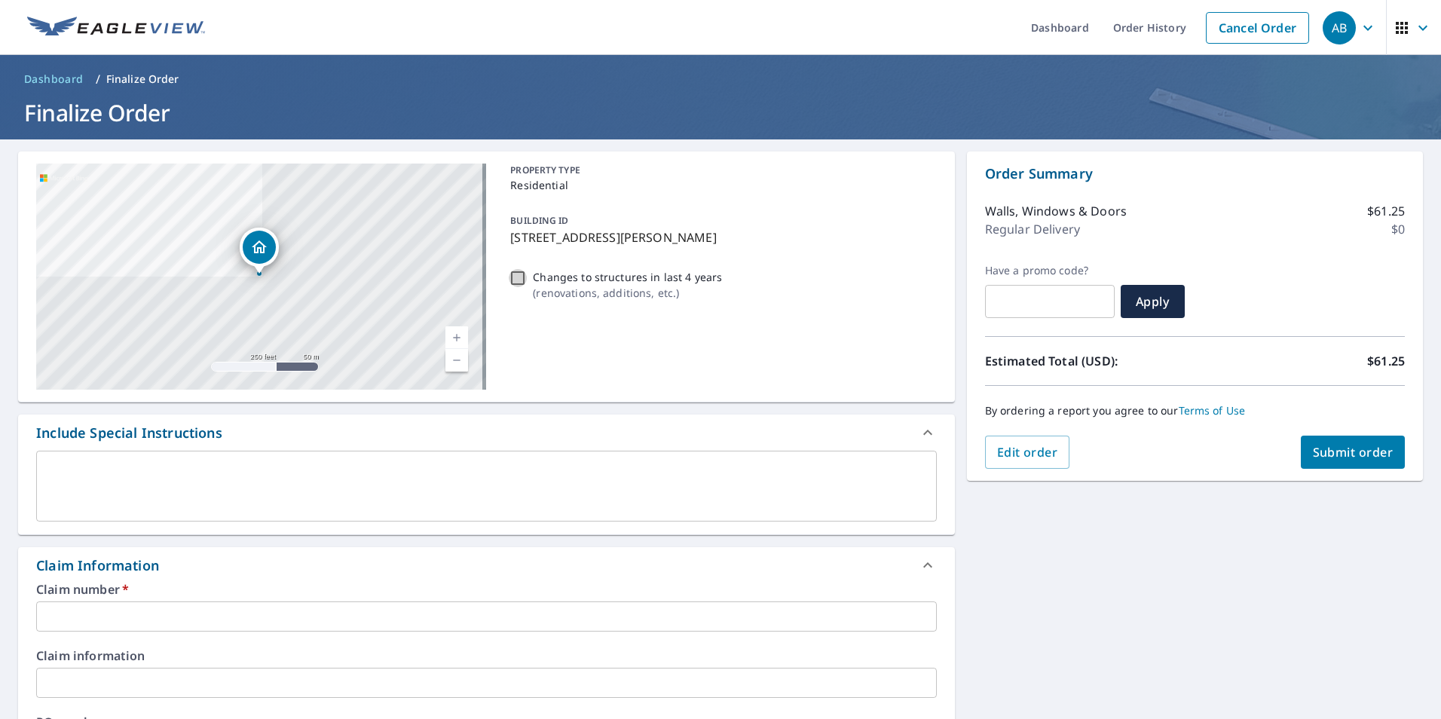
click at [514, 278] on input "Changes to structures in last 4 years ( renovations, additions, etc. )" at bounding box center [518, 278] width 18 height 18
checkbox input "true"
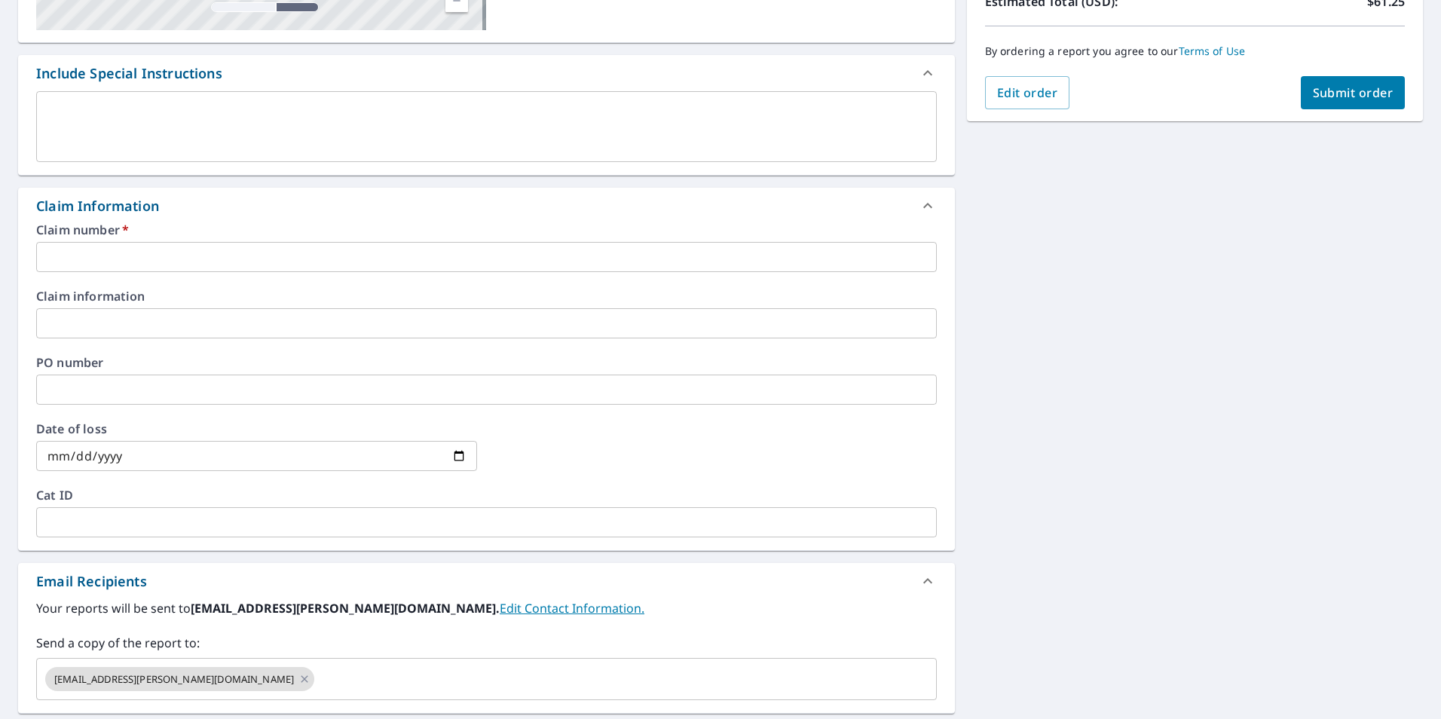
scroll to position [377, 0]
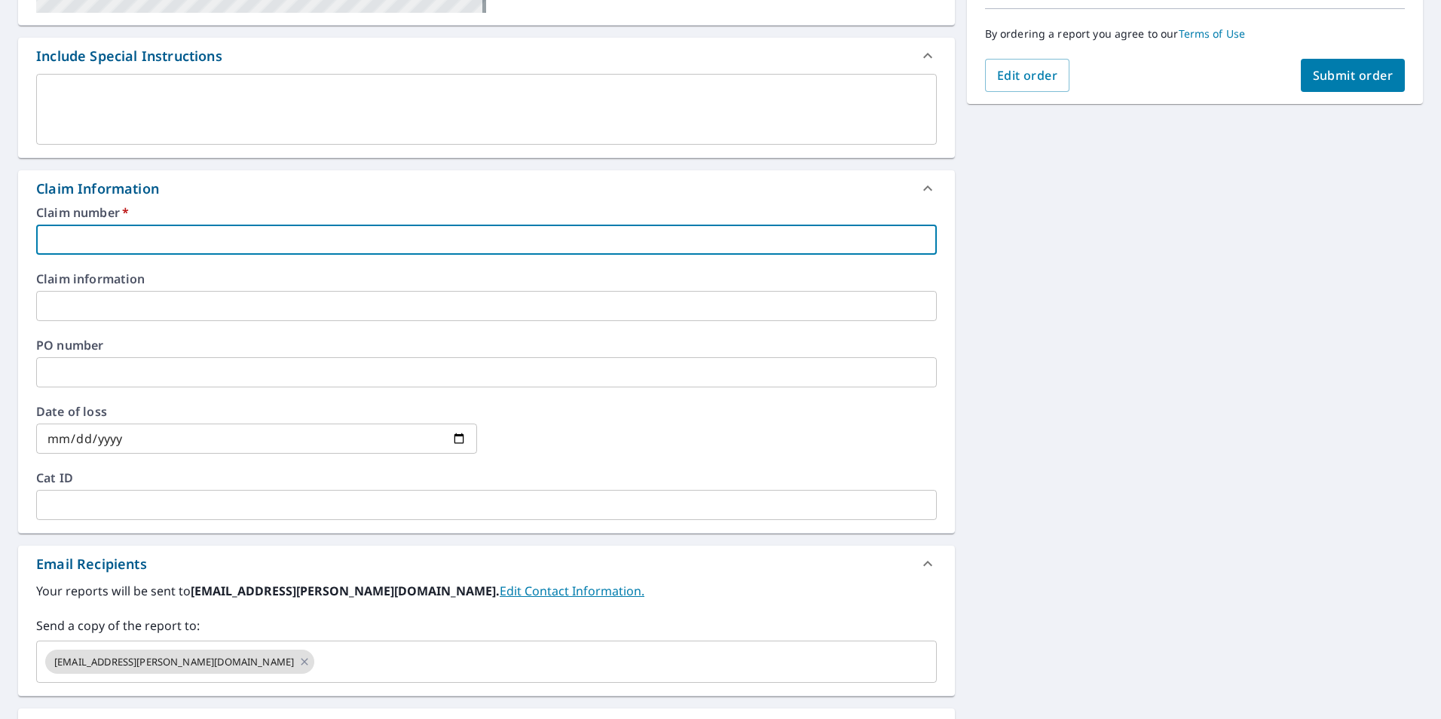
paste input "7890297"
type input "7890297"
checkbox input "true"
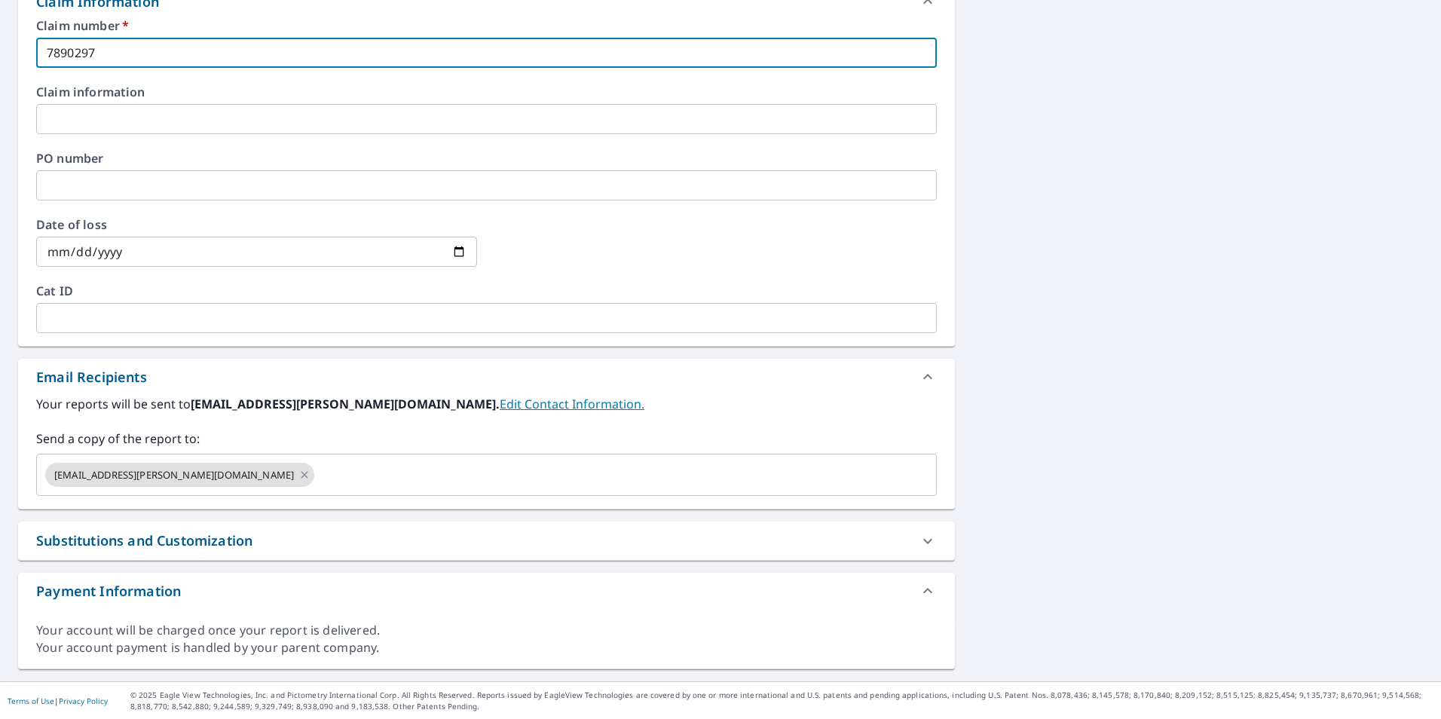
scroll to position [565, 0]
type input "7890297"
click at [218, 538] on div "Substitutions and Customization" at bounding box center [144, 540] width 216 height 20
checkbox input "true"
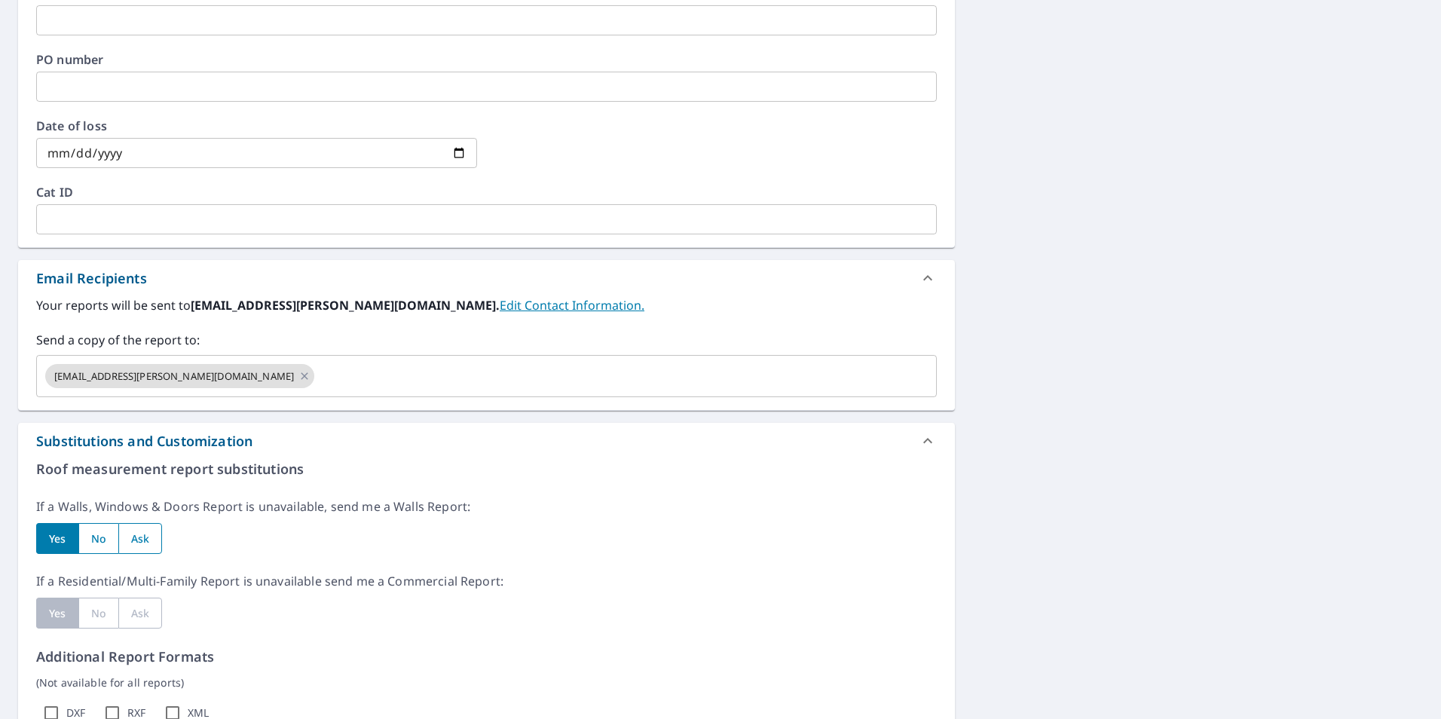
scroll to position [866, 0]
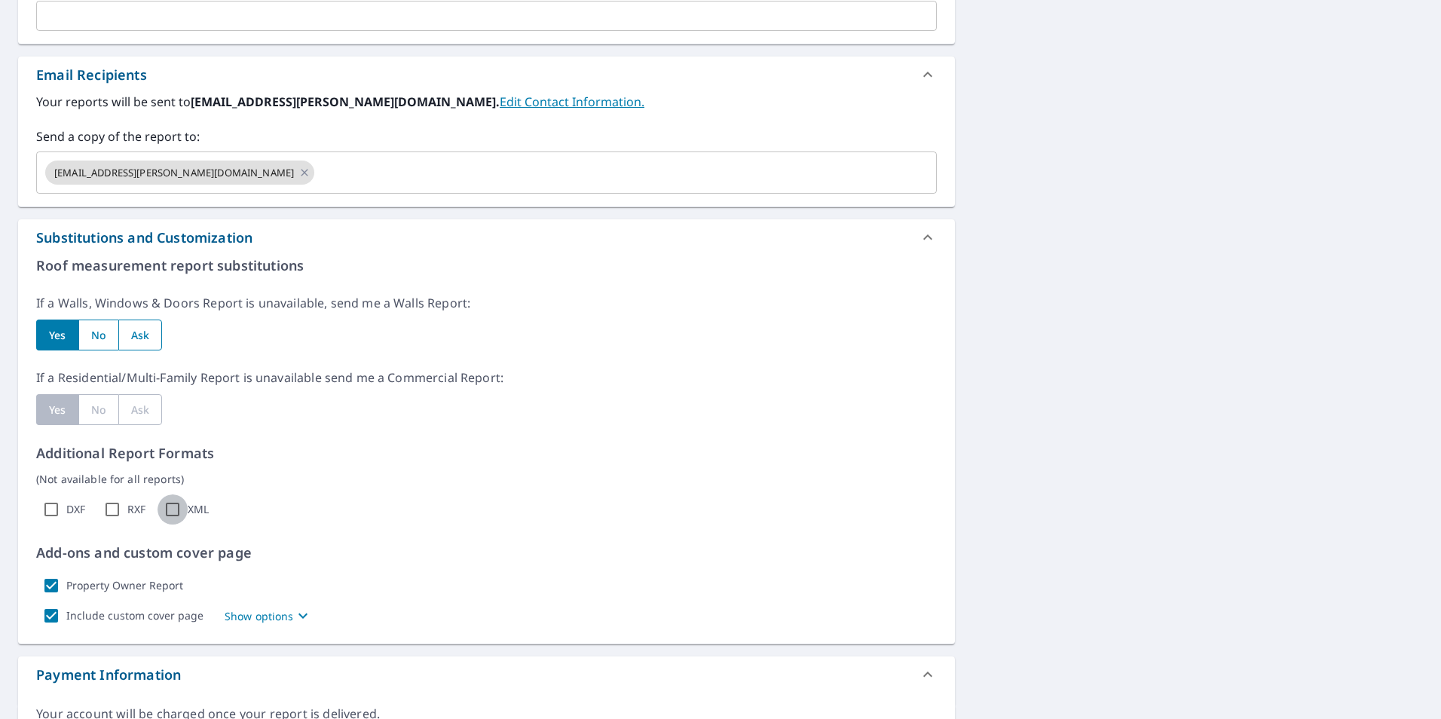
click at [170, 511] on input "XML" at bounding box center [173, 509] width 30 height 30
checkbox input "true"
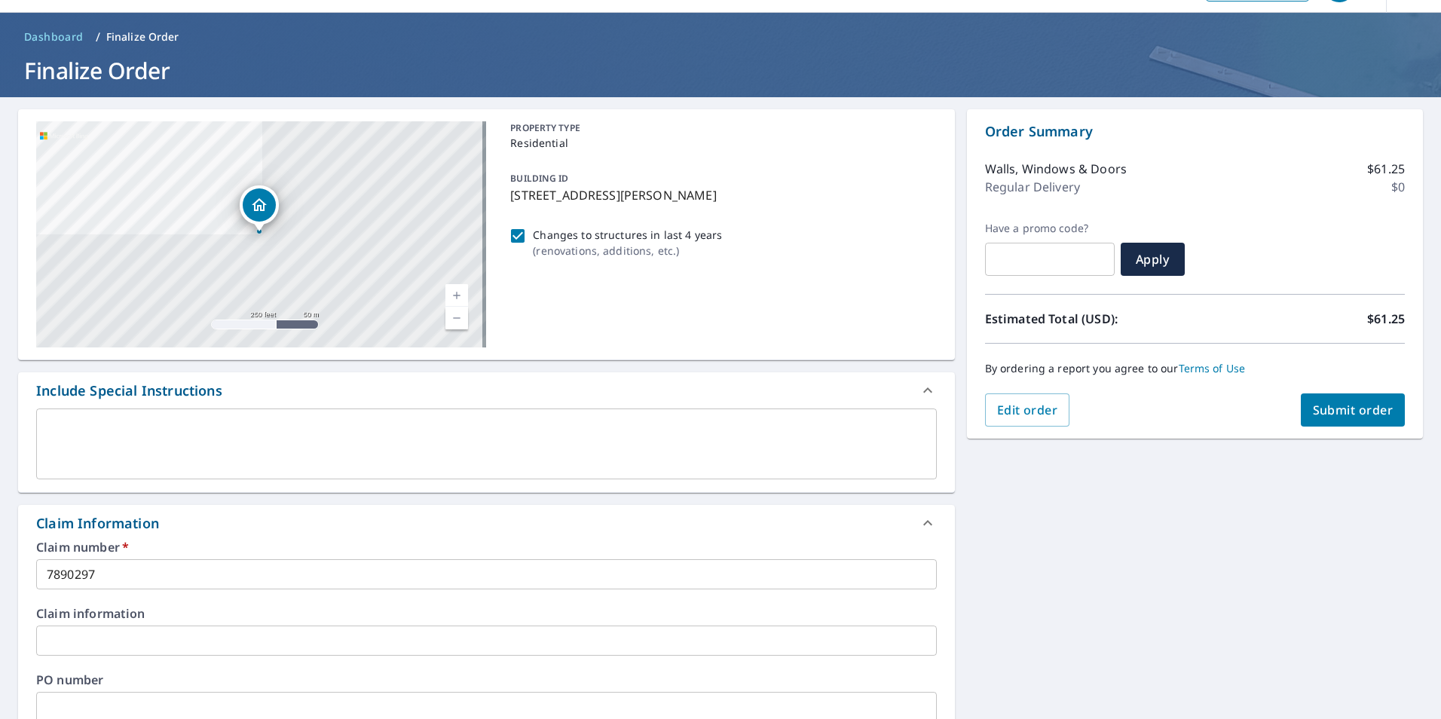
scroll to position [37, 0]
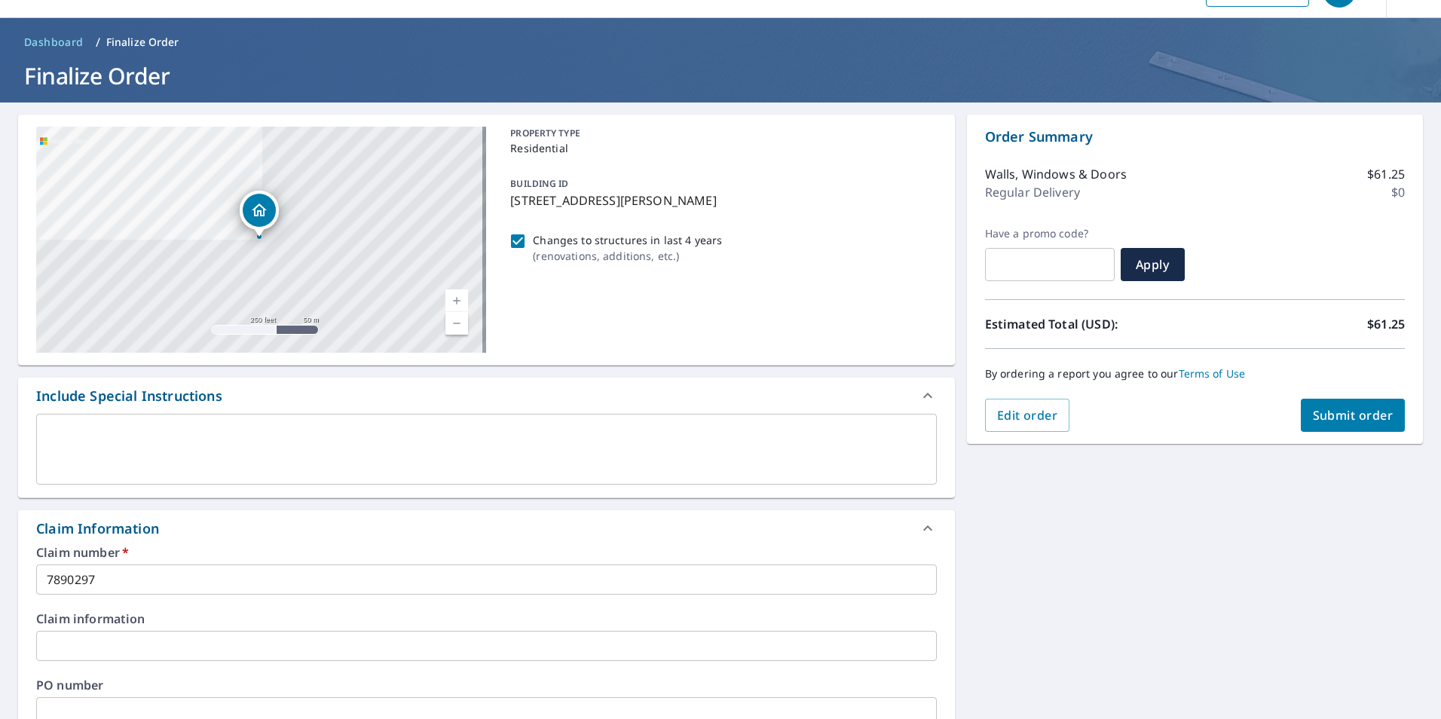
click at [1349, 419] on span "Submit order" at bounding box center [1353, 415] width 81 height 17
checkbox input "true"
